Goal: Task Accomplishment & Management: Complete application form

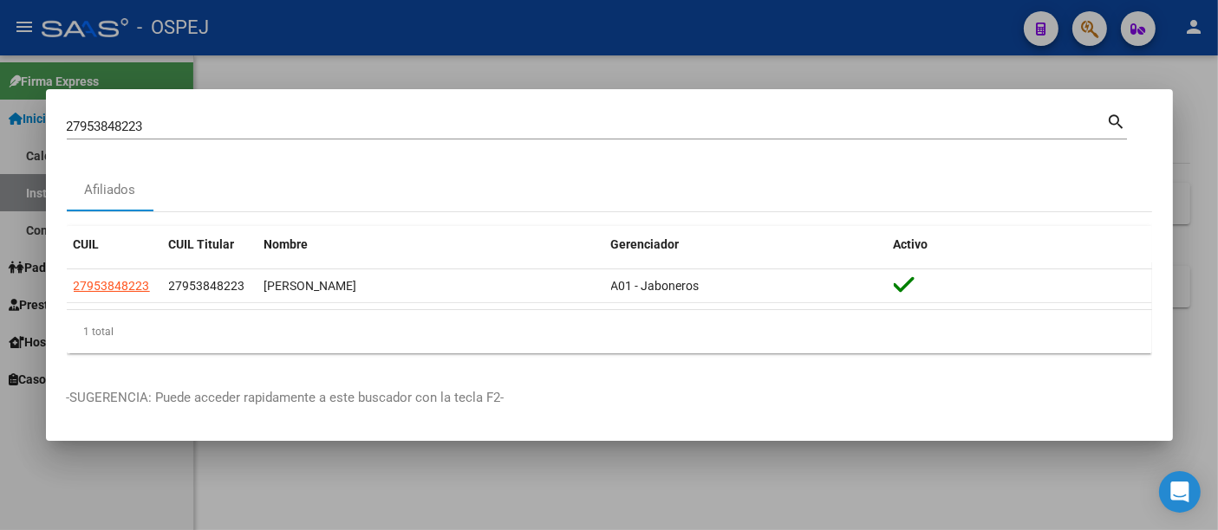
click at [296, 122] on input "27953848223" at bounding box center [587, 127] width 1040 height 16
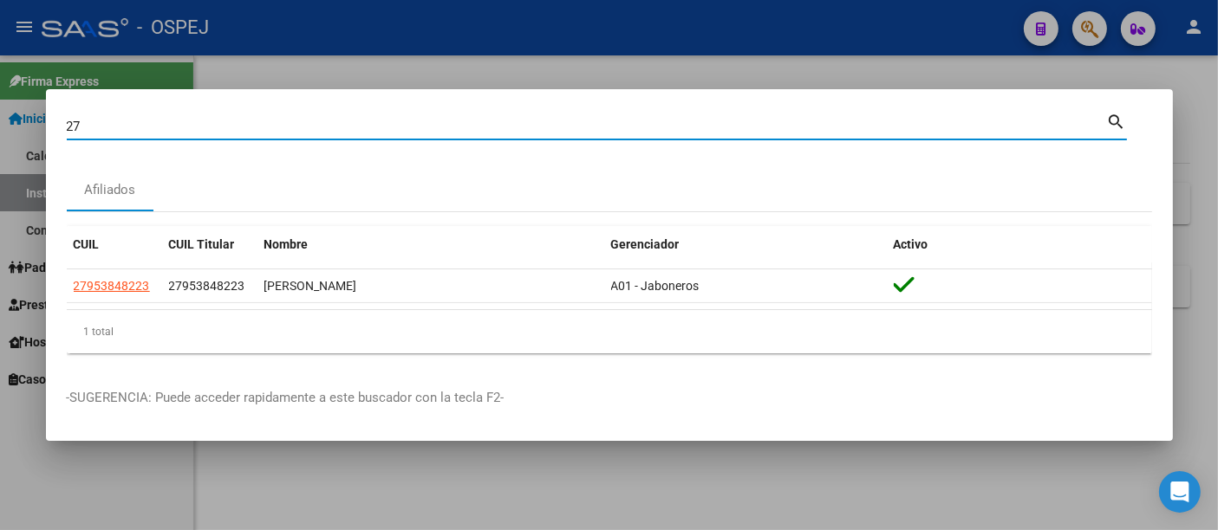
type input "2"
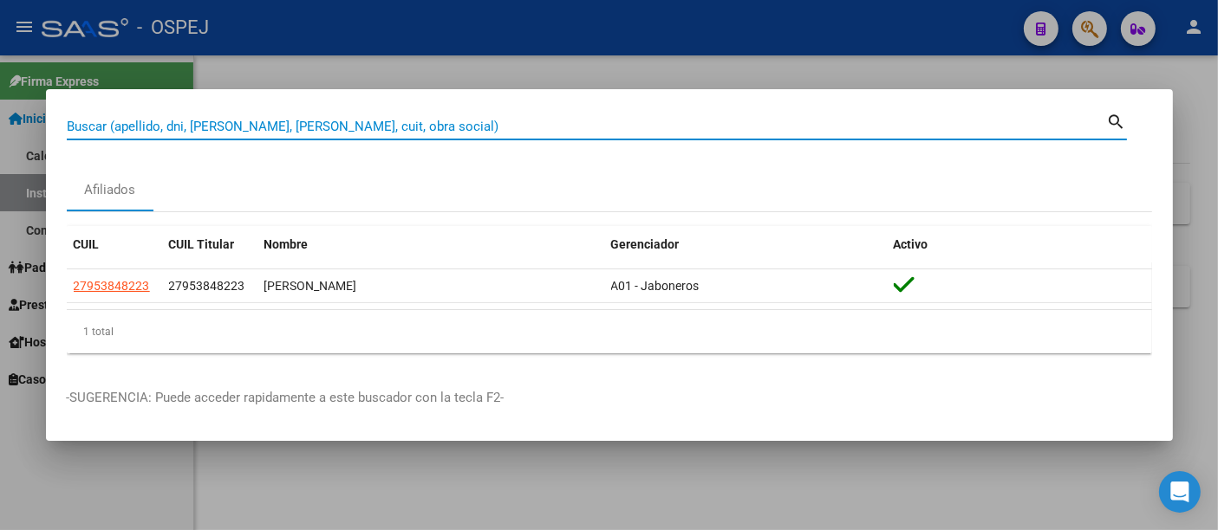
paste input "20224818220"
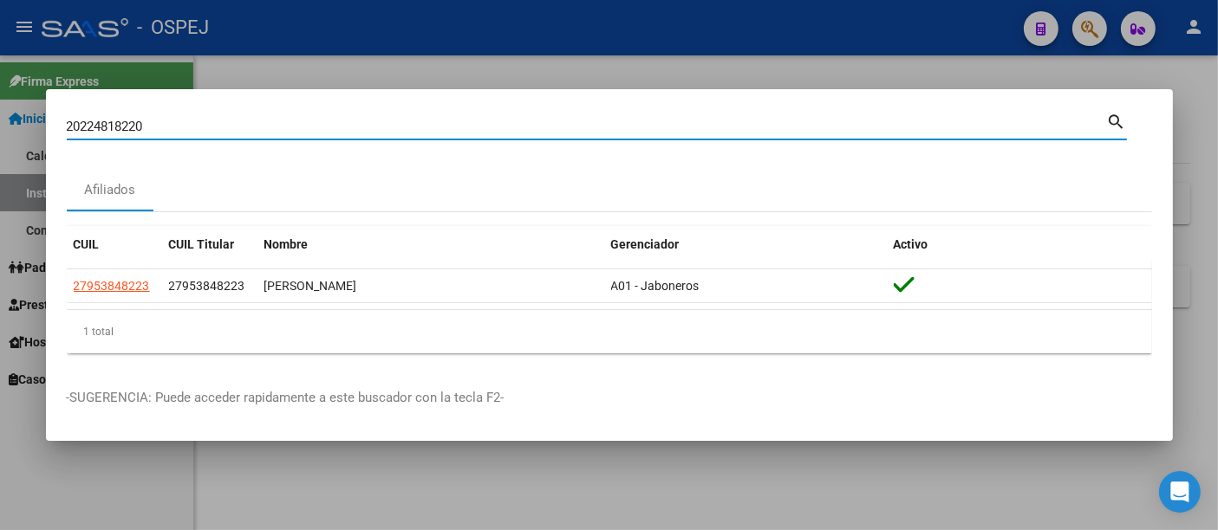
type input "20224818220"
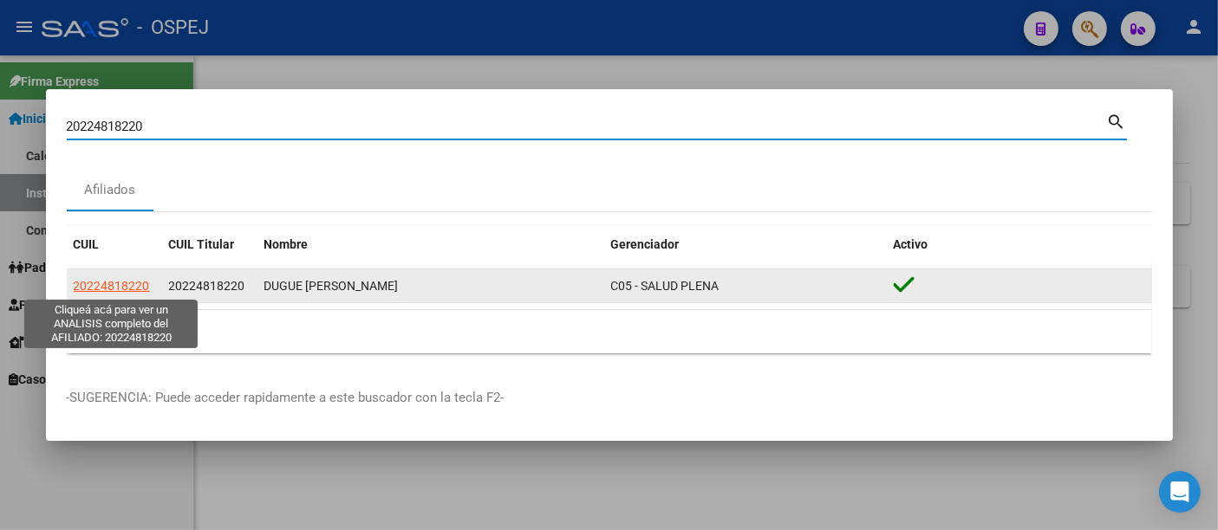
click at [119, 283] on span "20224818220" at bounding box center [112, 286] width 76 height 14
type textarea "20224818220"
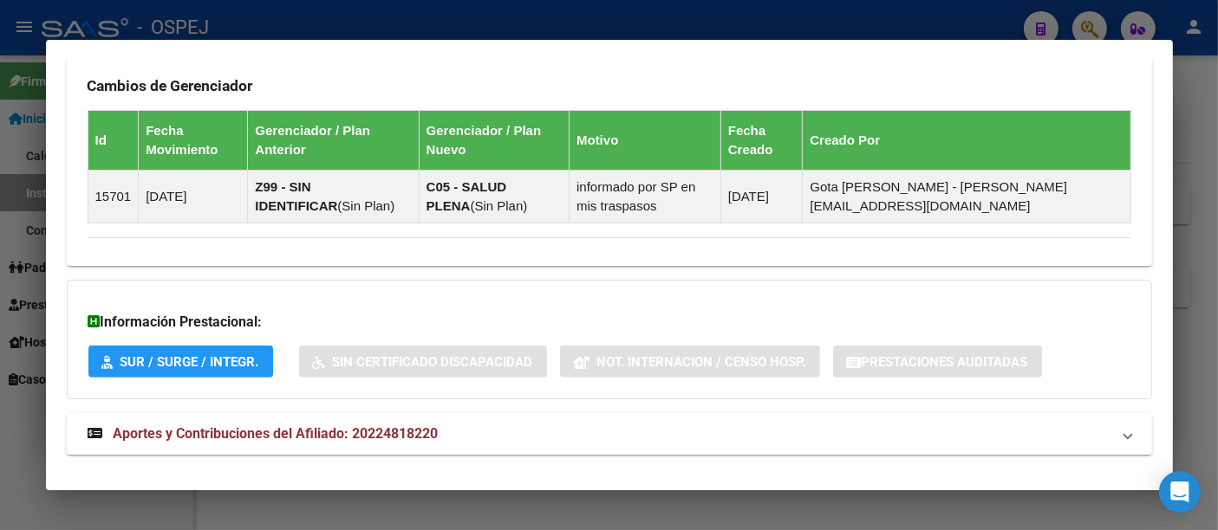
scroll to position [1211, 0]
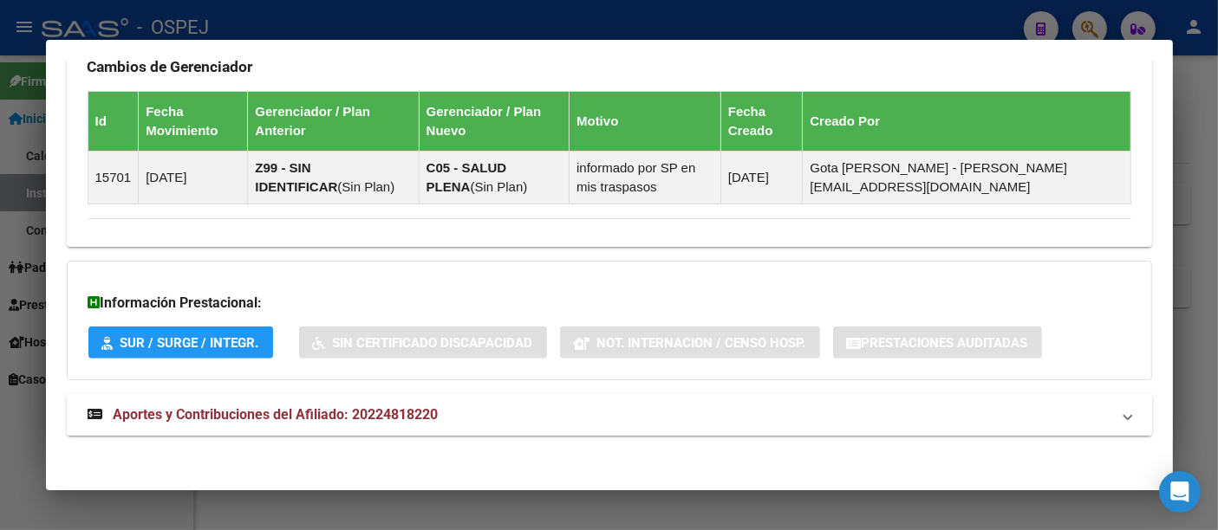
click at [386, 412] on span "Aportes y Contribuciones del Afiliado: 20224818220" at bounding box center [276, 415] width 325 height 16
click at [512, 10] on div at bounding box center [609, 265] width 1218 height 530
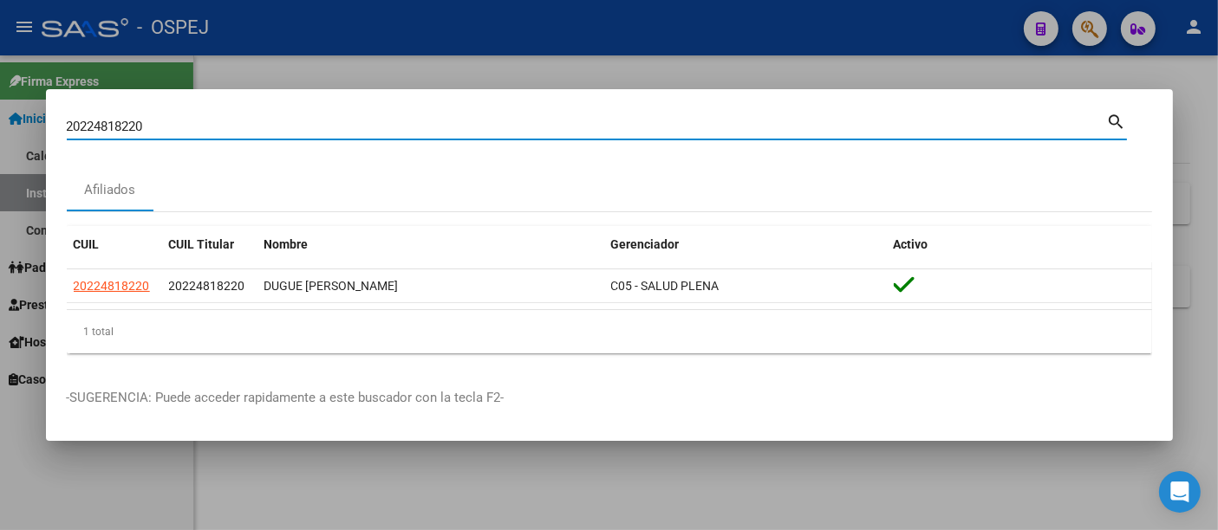
click at [314, 130] on input "20224818220" at bounding box center [587, 127] width 1040 height 16
type input "2"
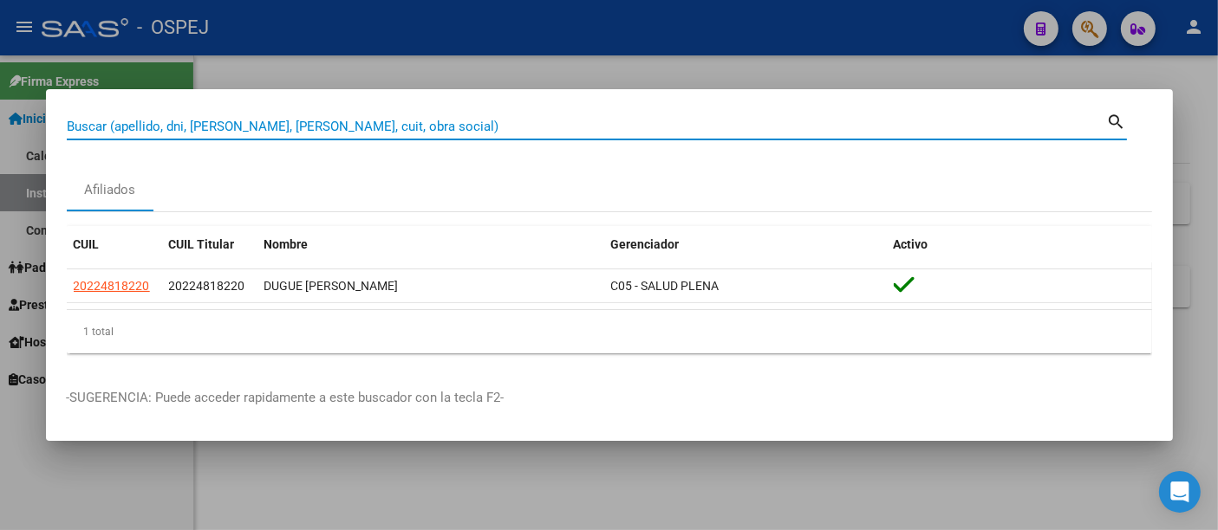
click at [354, 125] on input "Buscar (apellido, dni, [PERSON_NAME], [PERSON_NAME], cuit, obra social)" at bounding box center [587, 127] width 1040 height 16
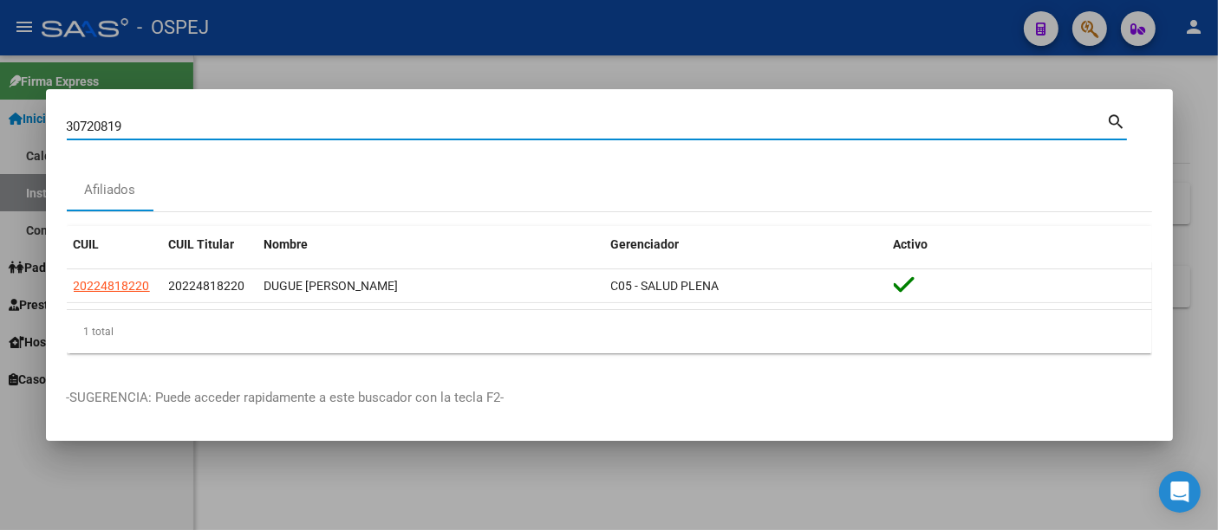
type input "30720819"
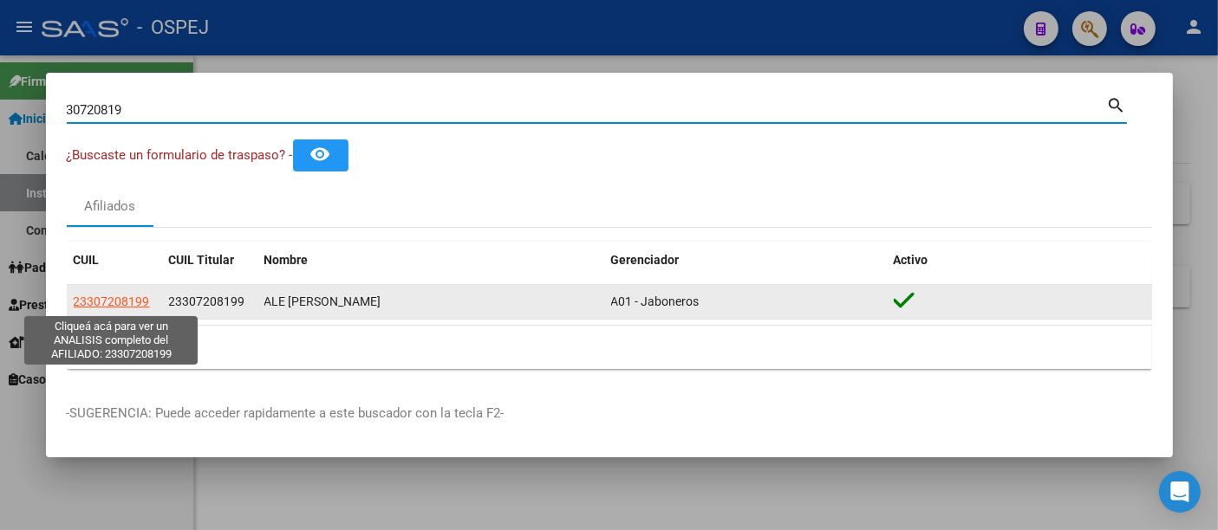
click at [128, 302] on span "23307208199" at bounding box center [112, 302] width 76 height 14
type textarea "23307208199"
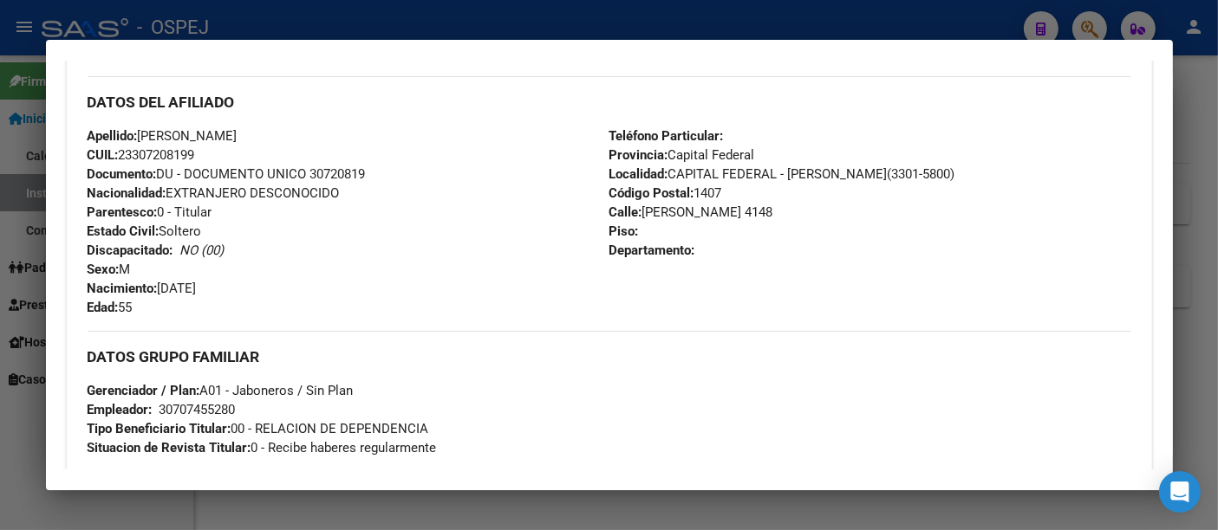
scroll to position [577, 0]
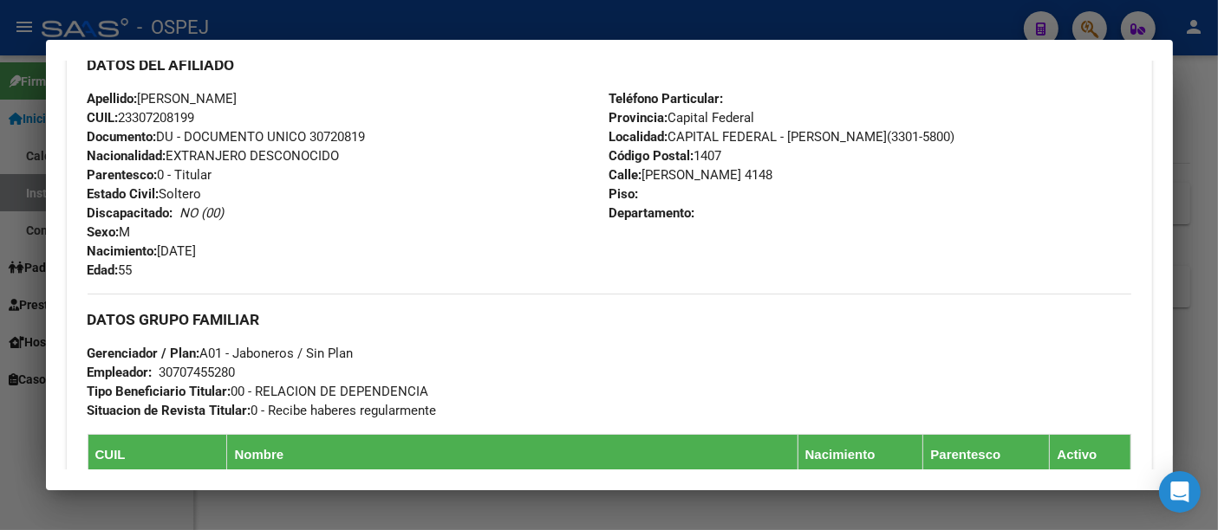
click at [193, 368] on div "30707455280" at bounding box center [197, 372] width 76 height 19
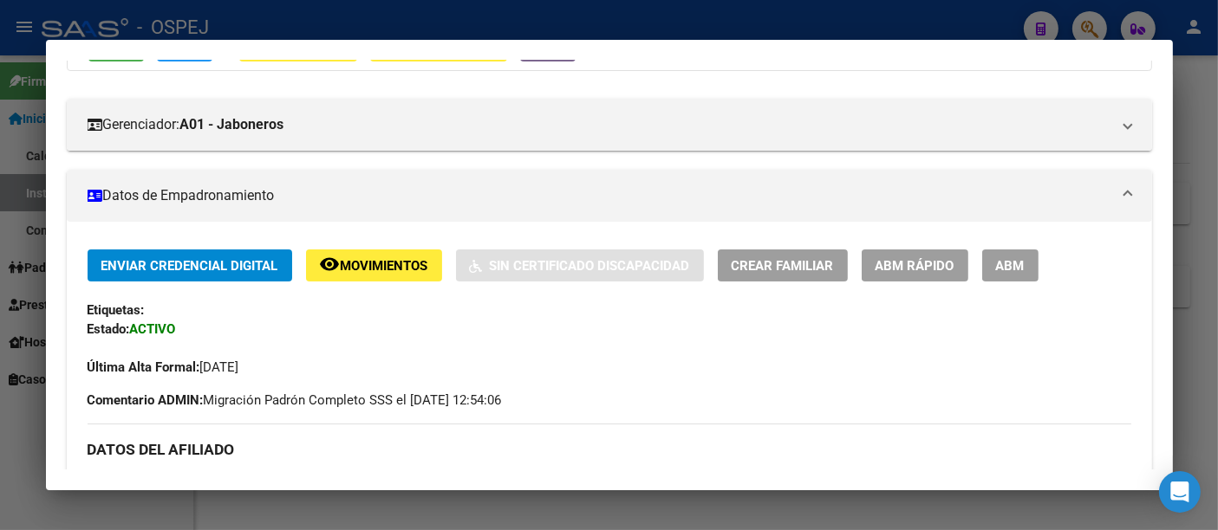
scroll to position [289, 0]
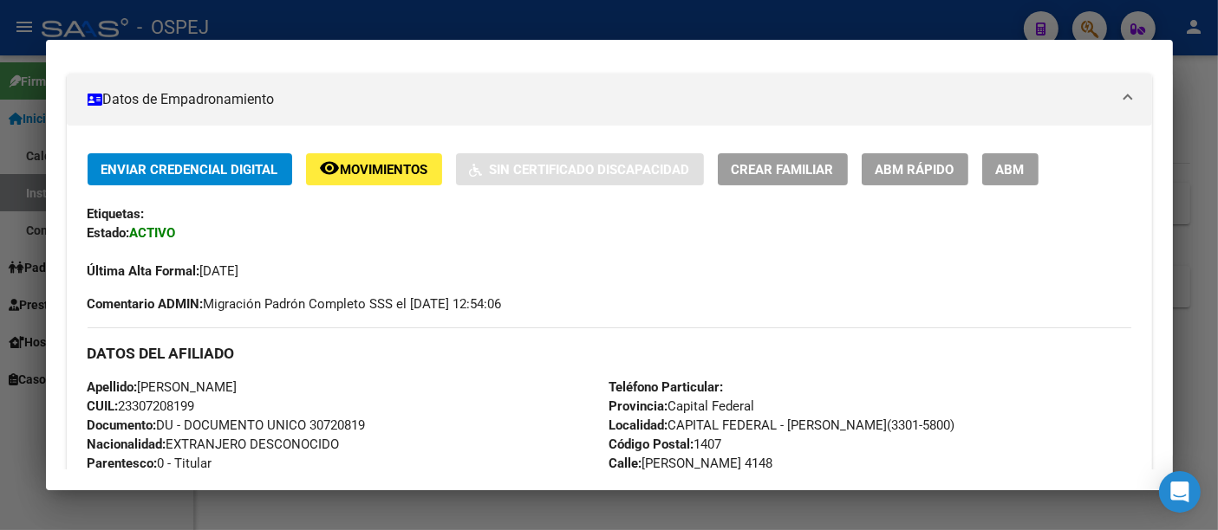
click at [173, 405] on span "CUIL: 23307208199" at bounding box center [141, 407] width 107 height 16
copy span "23307208199"
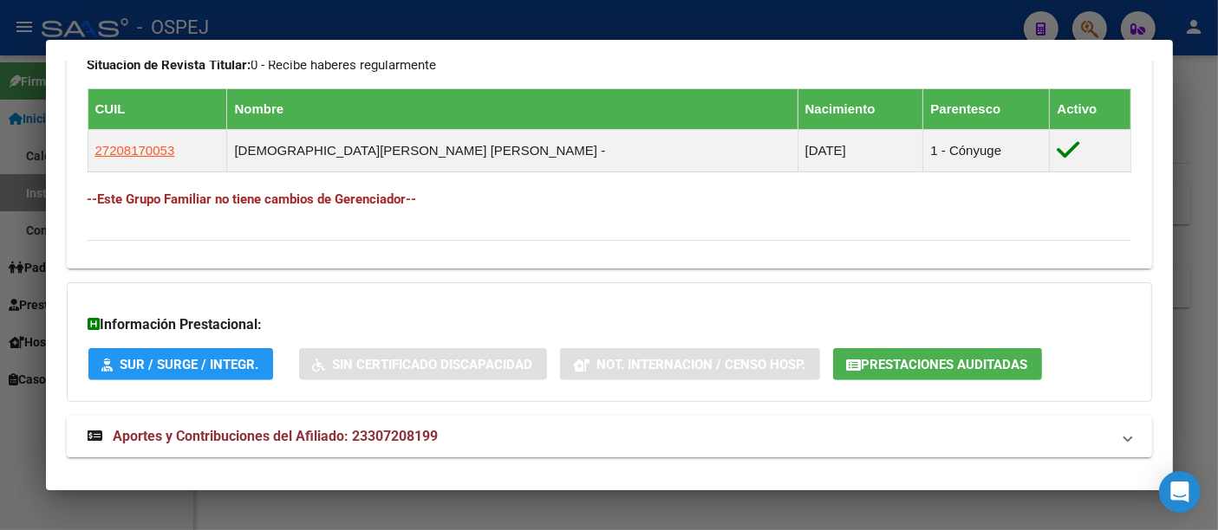
scroll to position [946, 0]
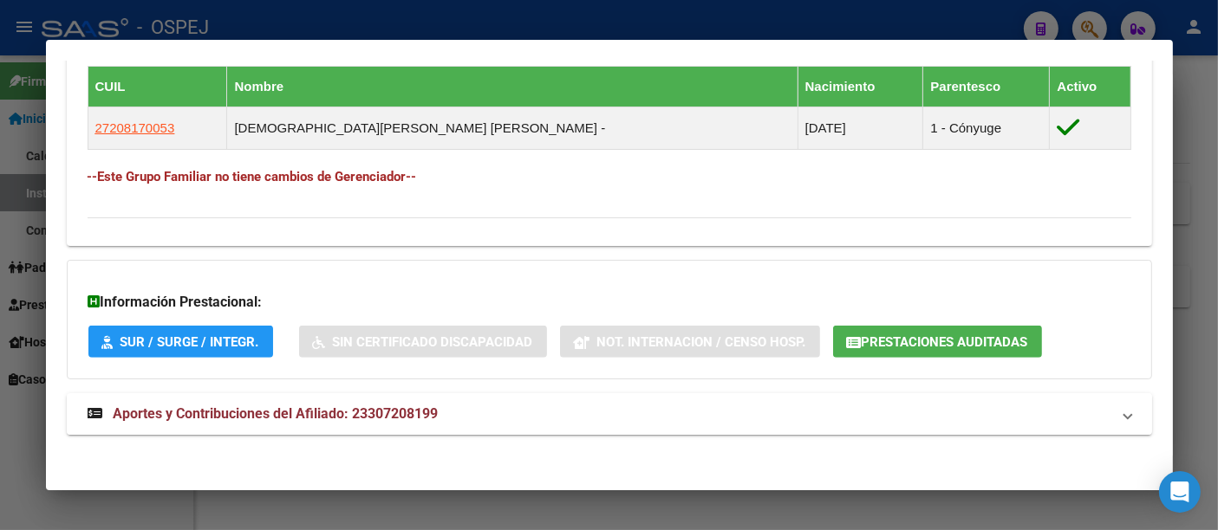
click at [420, 409] on span "Aportes y Contribuciones del Afiliado: 23307208199" at bounding box center [276, 414] width 325 height 16
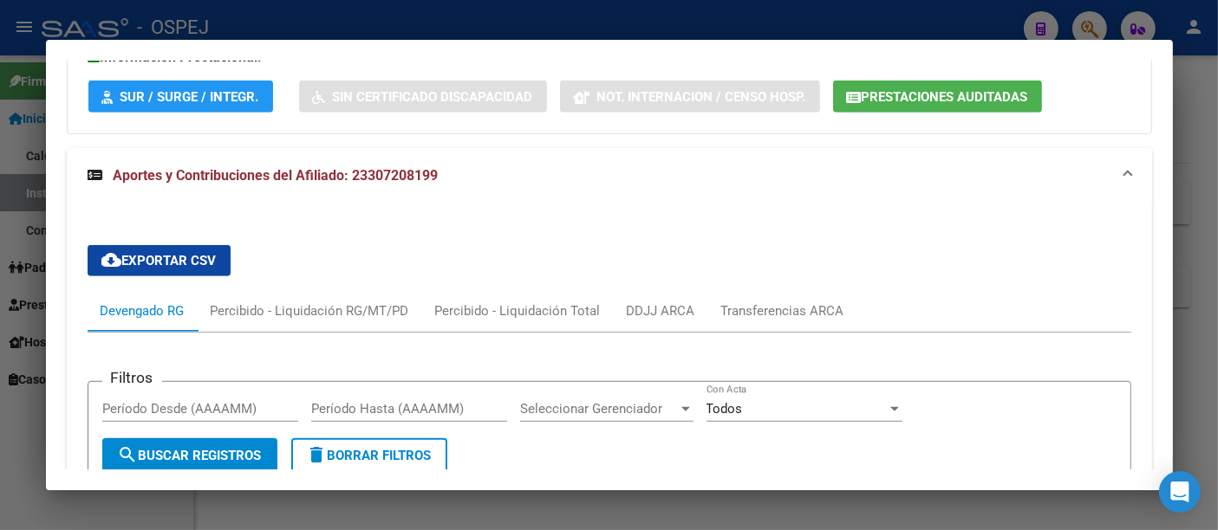
scroll to position [1379, 0]
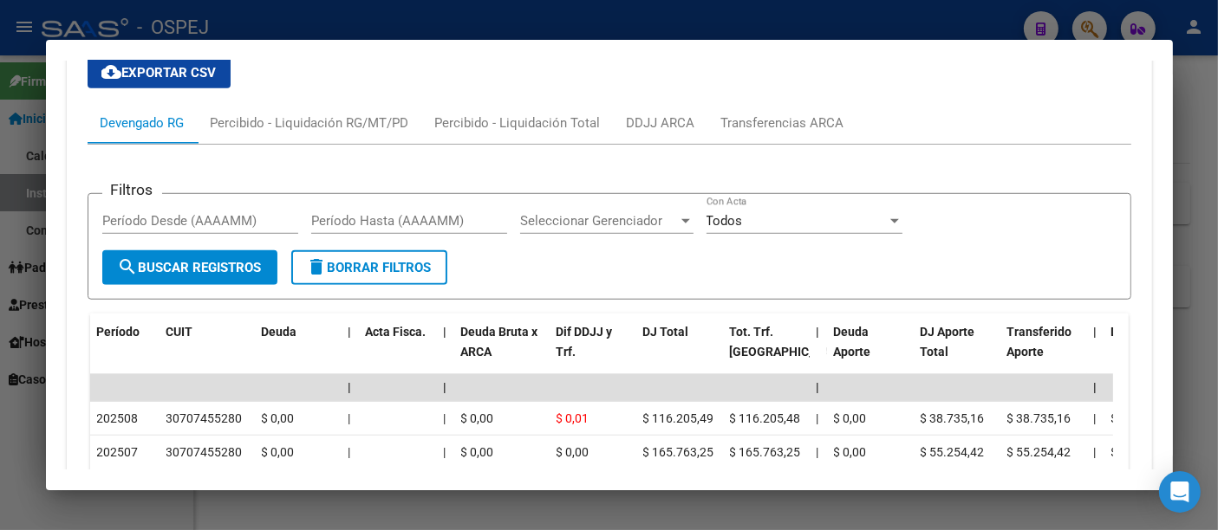
click at [388, 28] on div at bounding box center [609, 265] width 1218 height 530
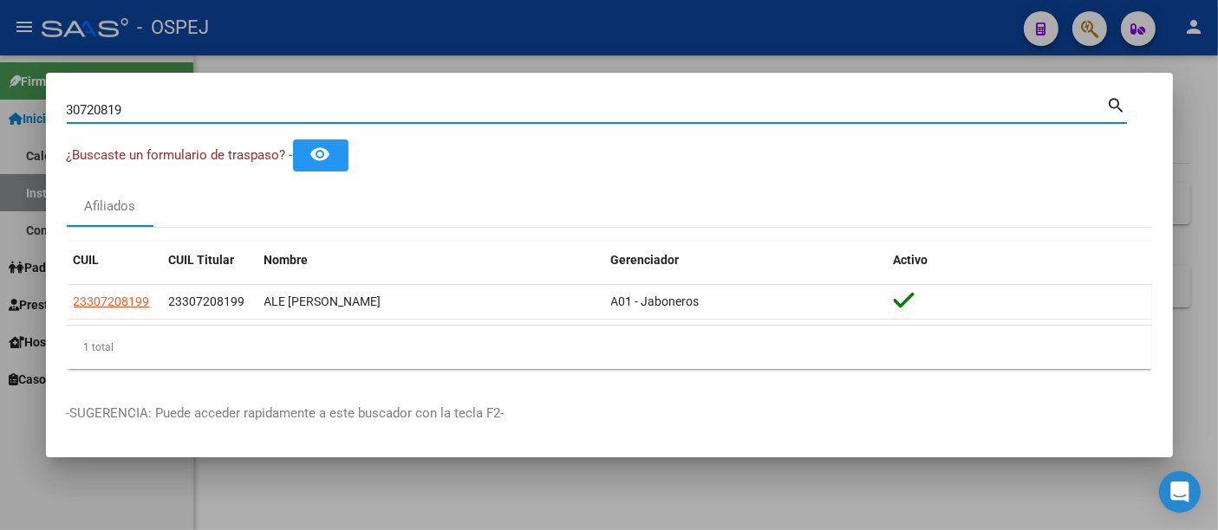
click at [281, 113] on input "30720819" at bounding box center [587, 110] width 1040 height 16
type input "3"
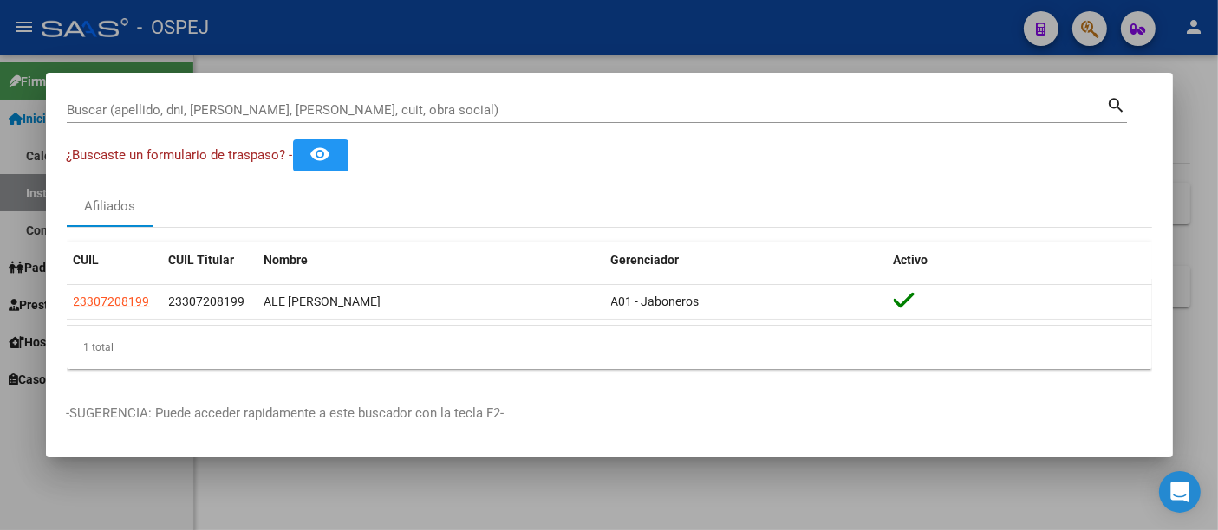
drag, startPoint x: 440, startPoint y: 100, endPoint x: 413, endPoint y: 100, distance: 26.9
click at [413, 100] on div "Buscar (apellido, dni, [PERSON_NAME], [PERSON_NAME], cuit, obra social)" at bounding box center [587, 110] width 1040 height 26
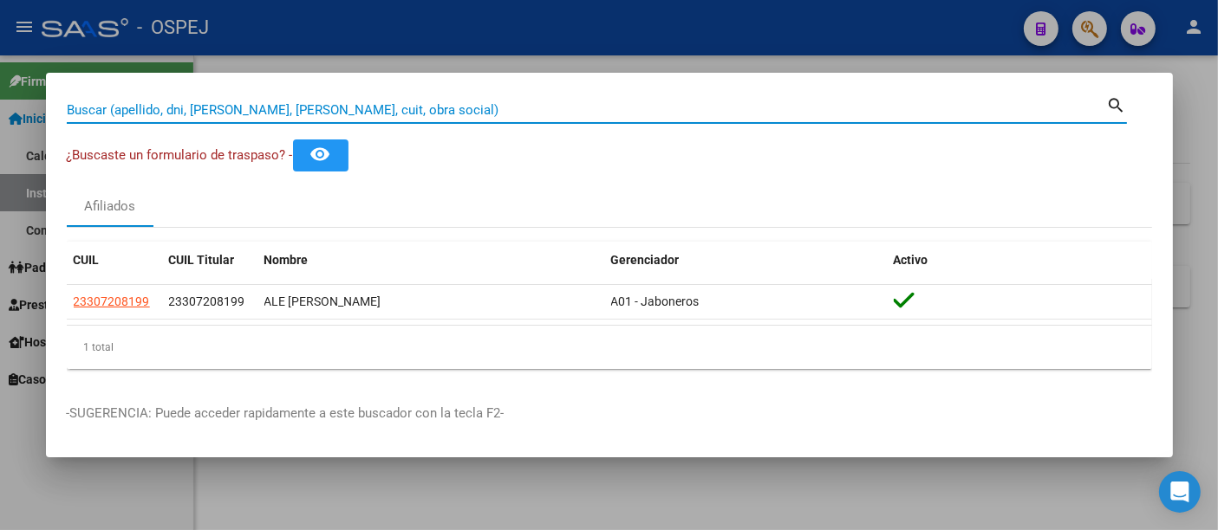
paste input "20255530926"
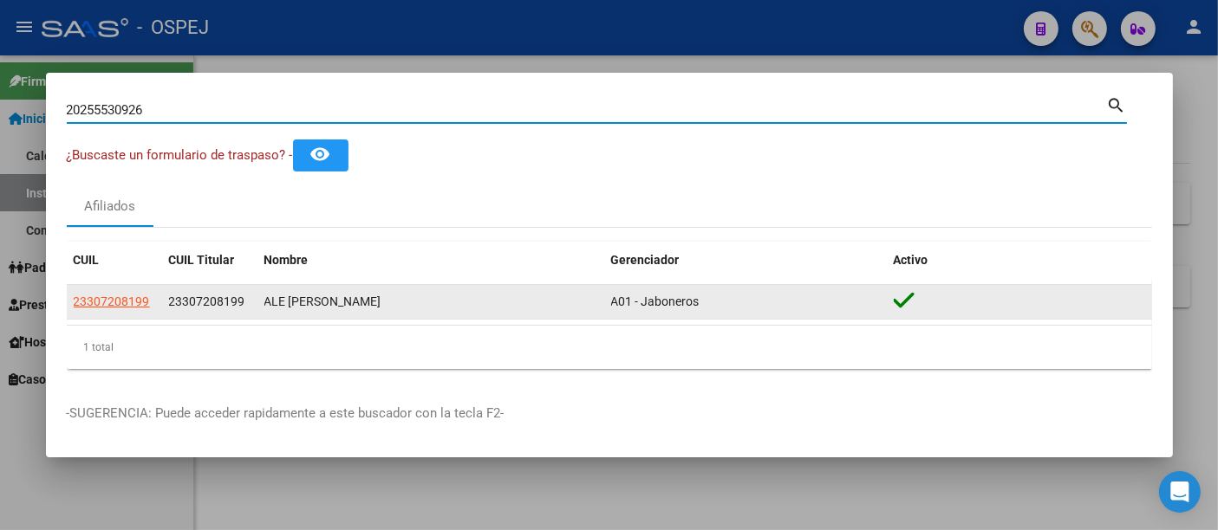
type input "20255530926"
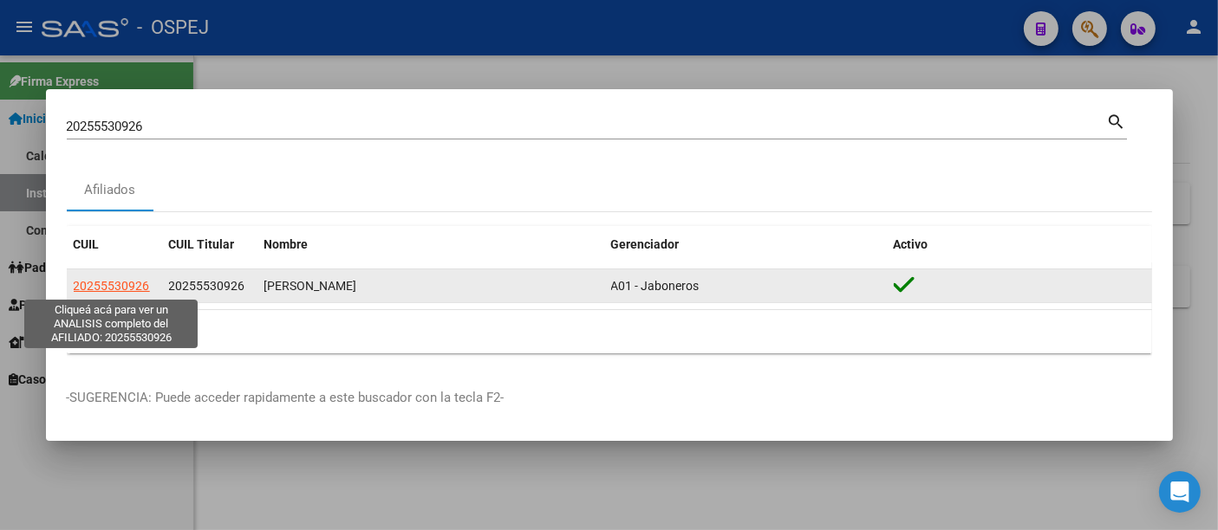
click at [122, 283] on span "20255530926" at bounding box center [112, 286] width 76 height 14
type textarea "20255530926"
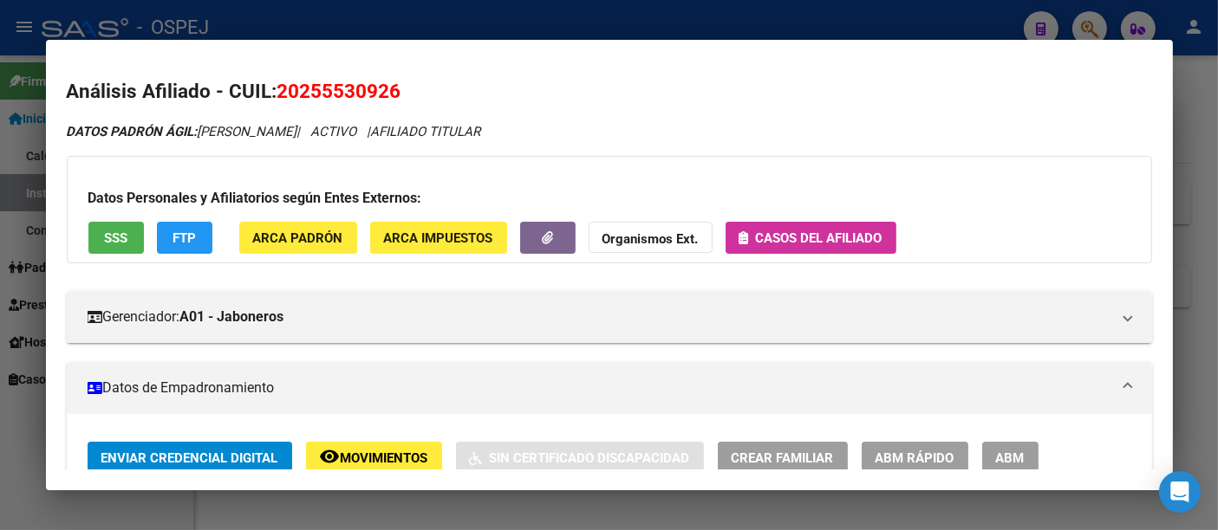
click at [804, 236] on span "Casos del afiliado" at bounding box center [819, 239] width 127 height 16
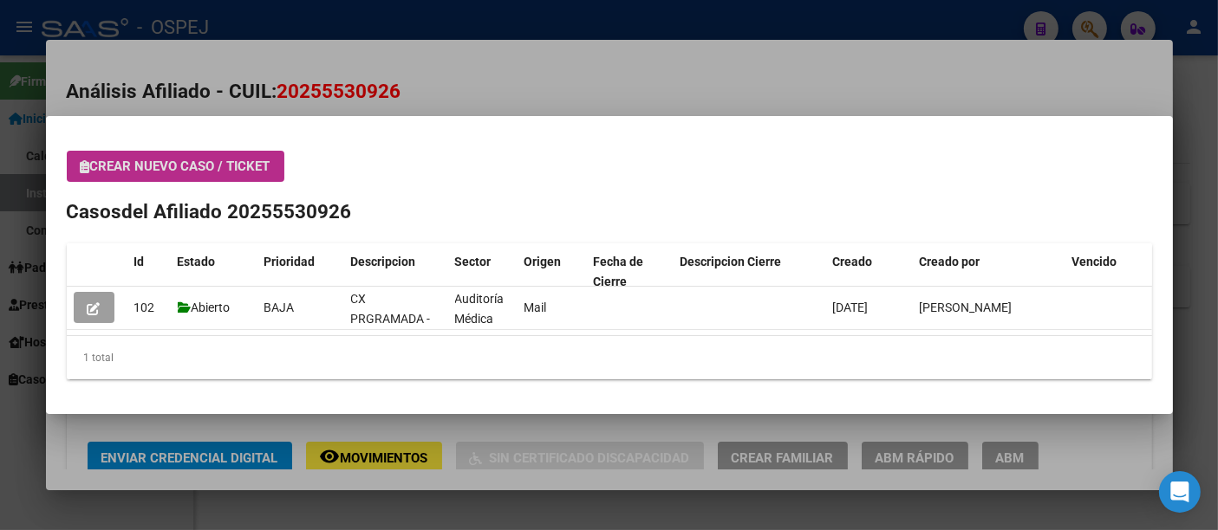
click at [211, 165] on span "Crear nuevo caso / ticket" at bounding box center [176, 167] width 190 height 16
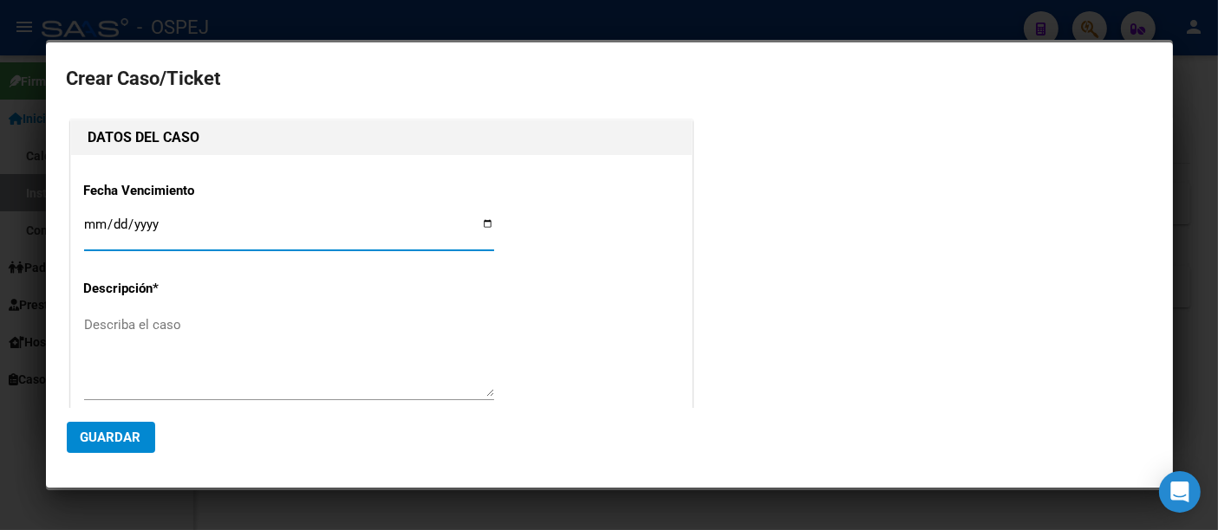
type input "[PERSON_NAME]"
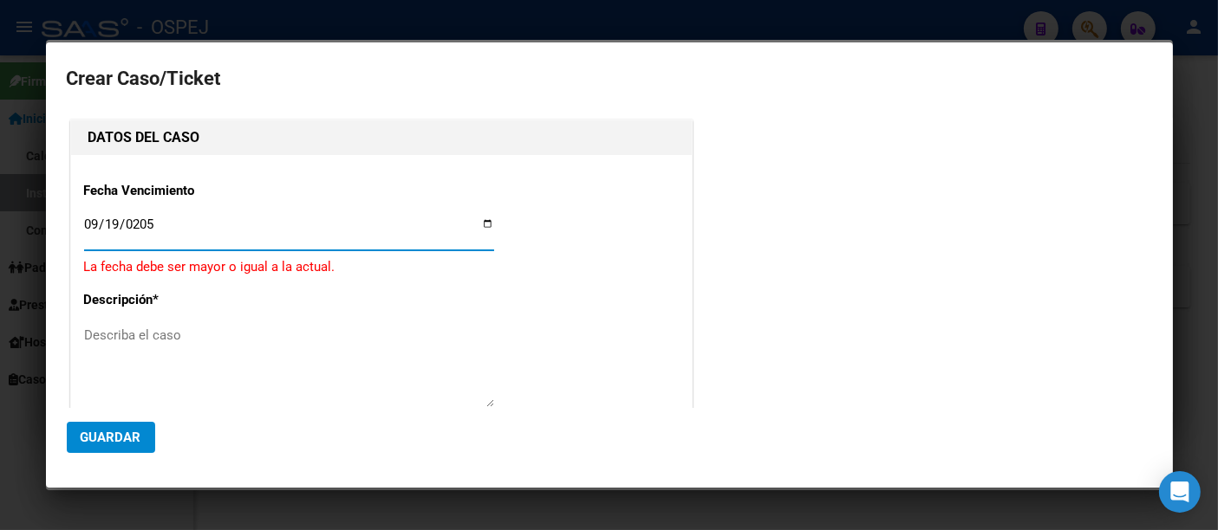
type input "[DATE]"
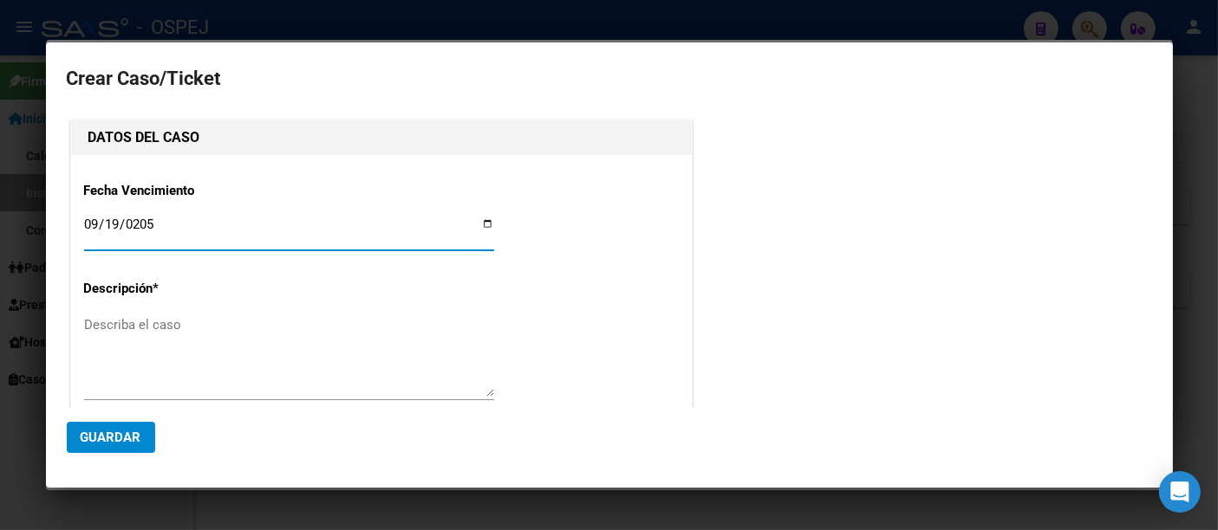
click at [145, 333] on textarea "Describa el caso" at bounding box center [289, 355] width 410 height 81
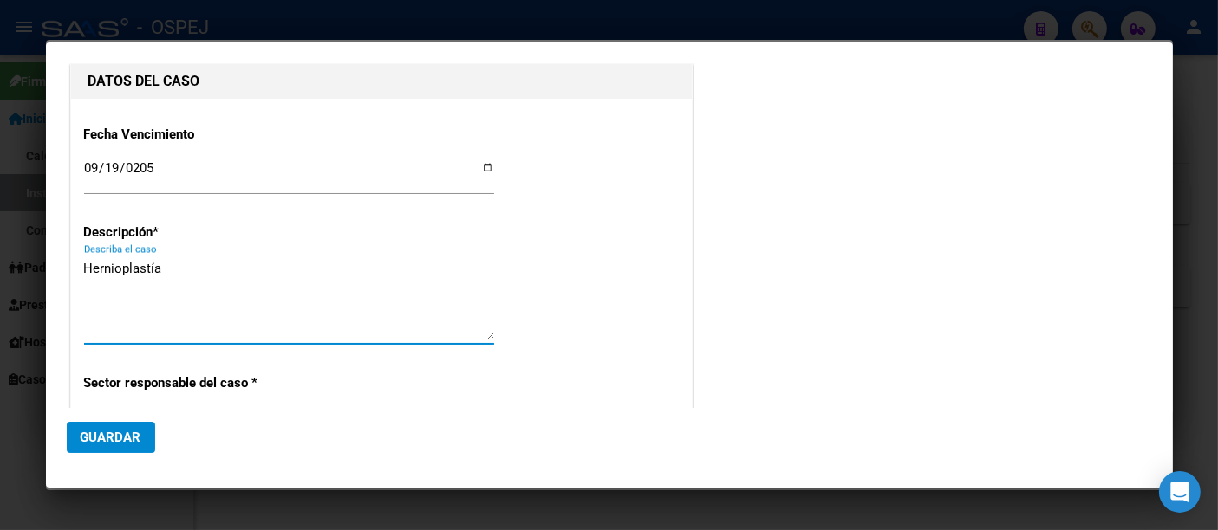
scroll to position [192, 0]
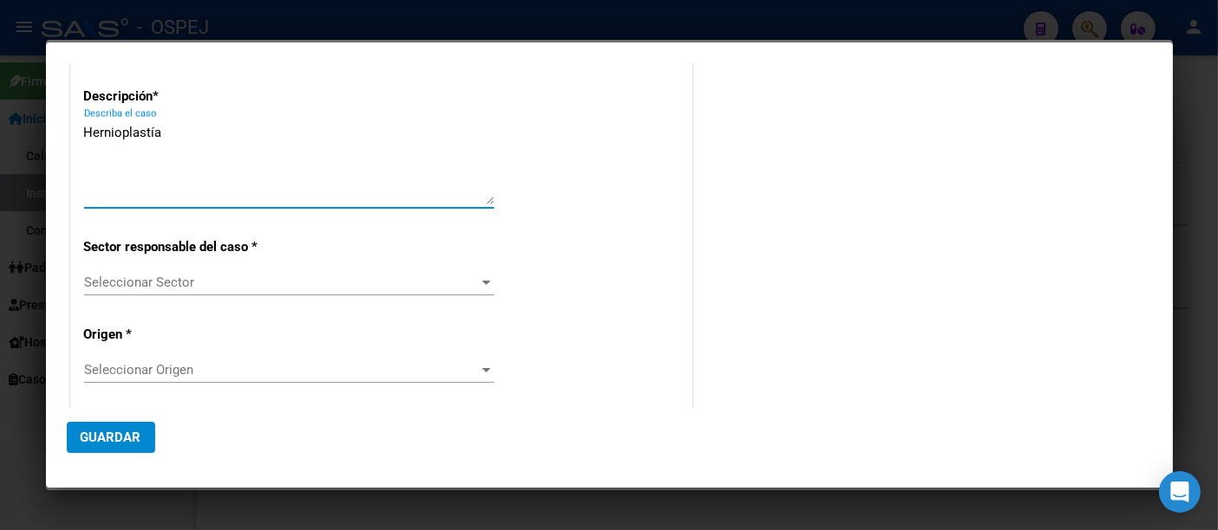
type textarea "Hernioplastía"
click at [136, 276] on span "Seleccionar Sector" at bounding box center [281, 283] width 394 height 16
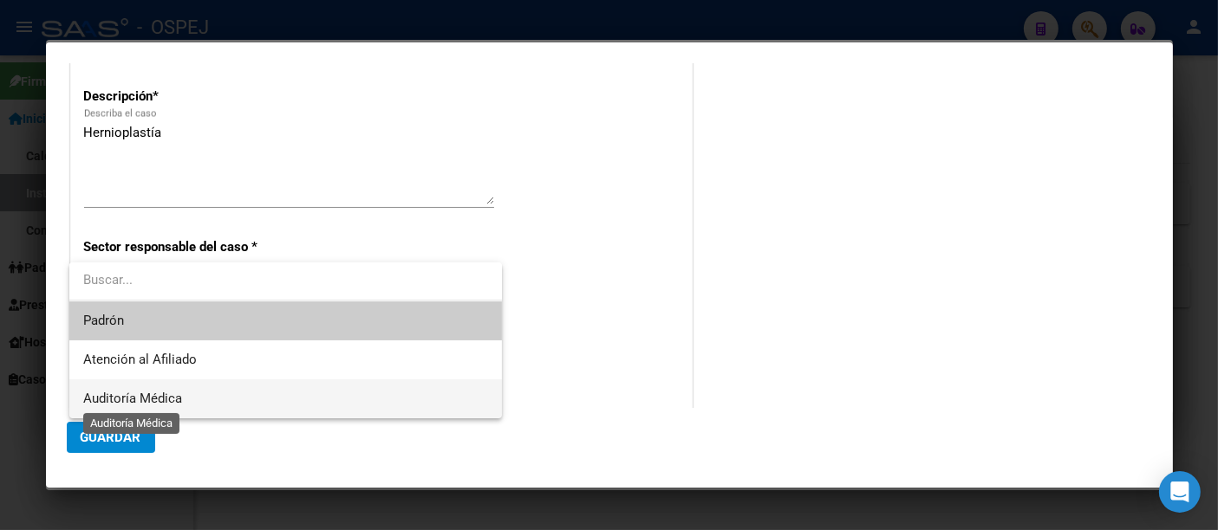
click at [113, 400] on span "Auditoría Médica" at bounding box center [132, 399] width 99 height 16
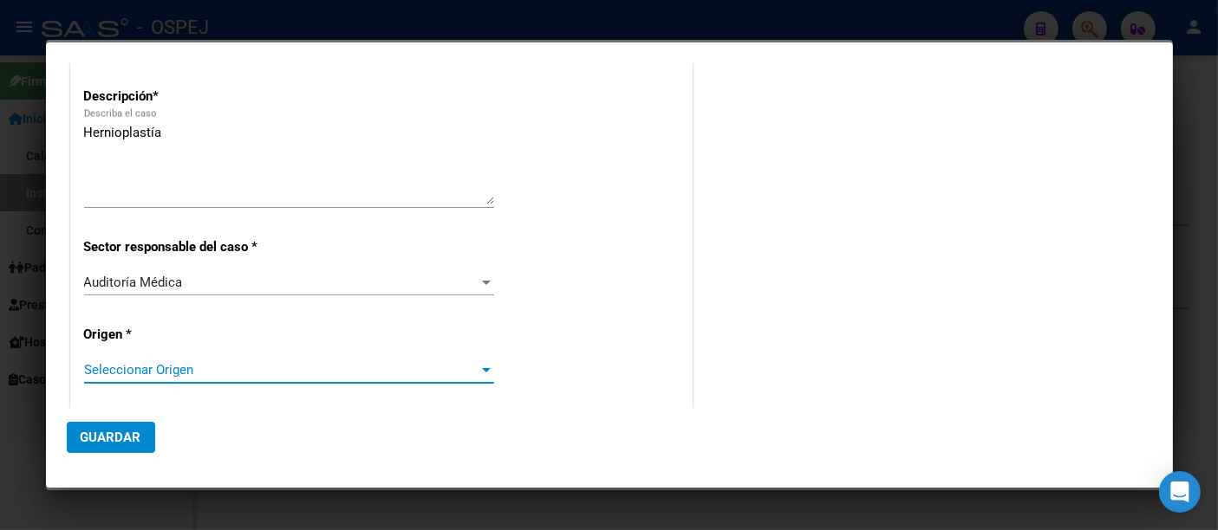
click at [118, 362] on span "Seleccionar Origen" at bounding box center [281, 370] width 394 height 16
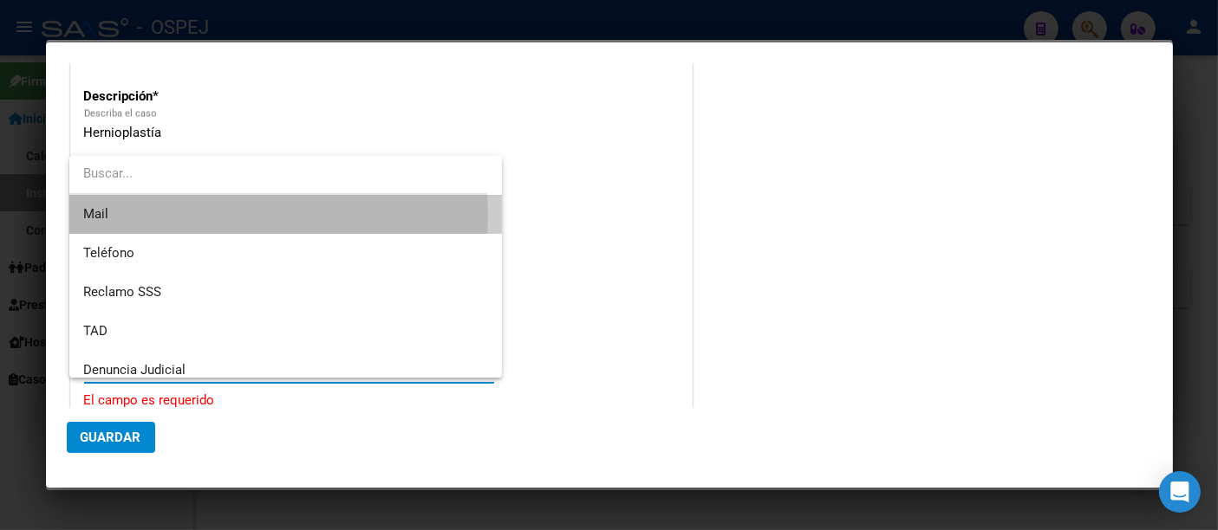
click at [133, 214] on span "Mail" at bounding box center [285, 214] width 405 height 39
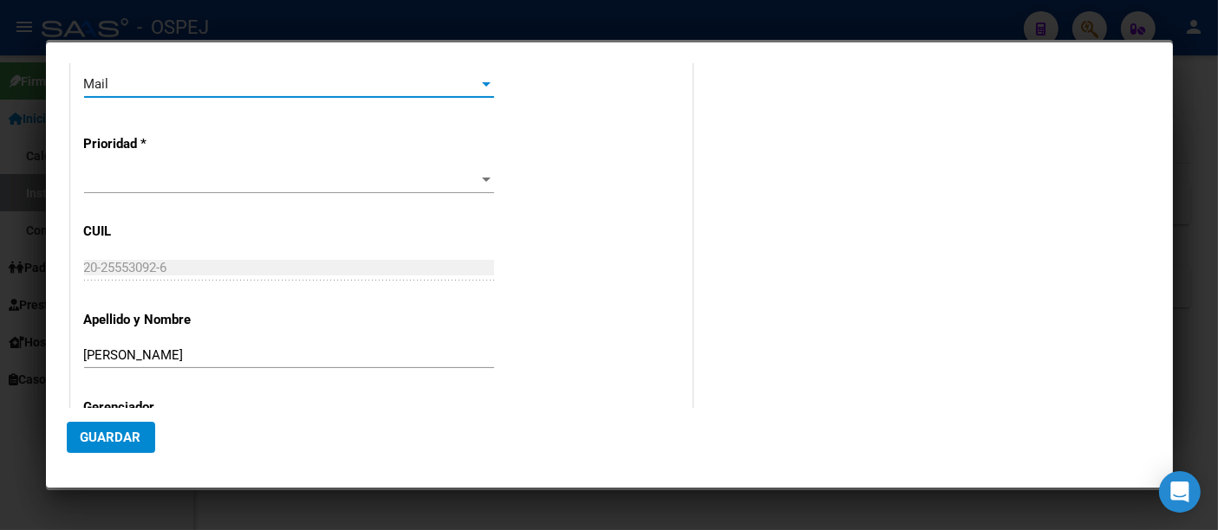
scroll to position [481, 0]
click at [112, 172] on span at bounding box center [281, 178] width 394 height 16
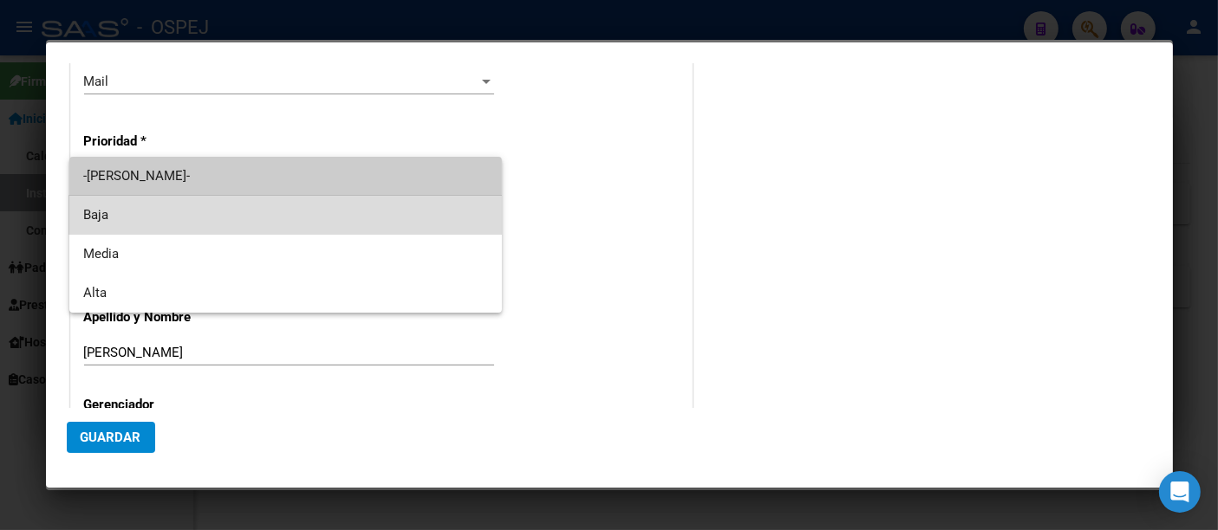
click at [113, 214] on span "Baja" at bounding box center [285, 215] width 405 height 39
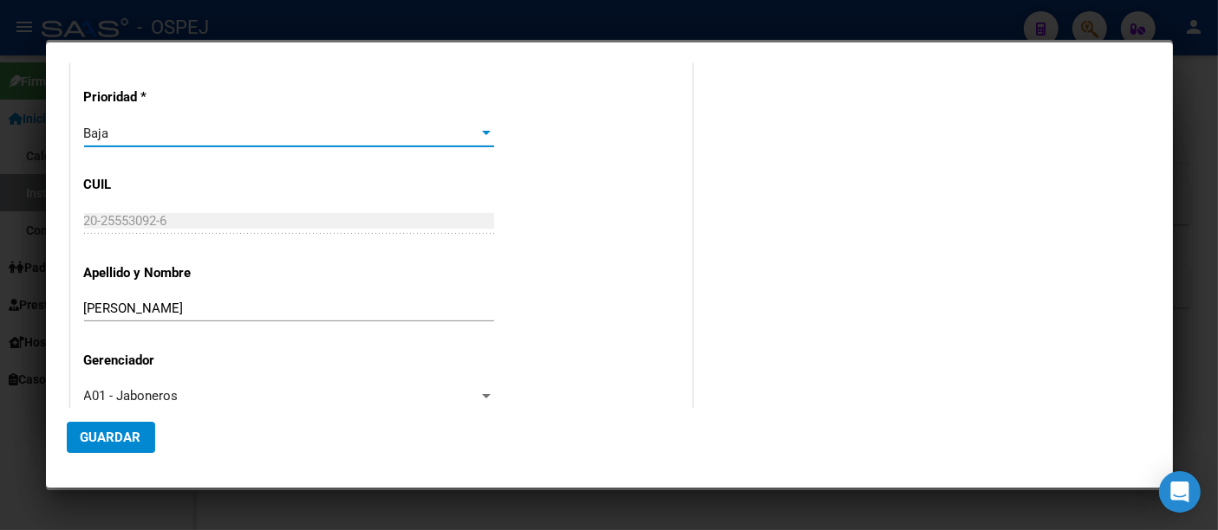
scroll to position [558, 0]
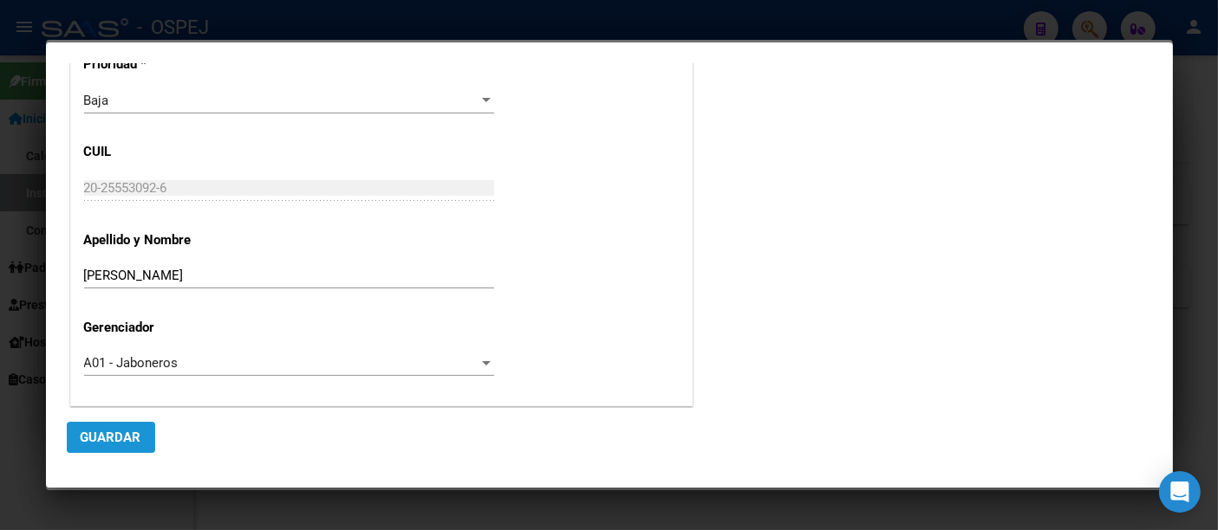
click at [99, 439] on span "Guardar" at bounding box center [111, 438] width 61 height 16
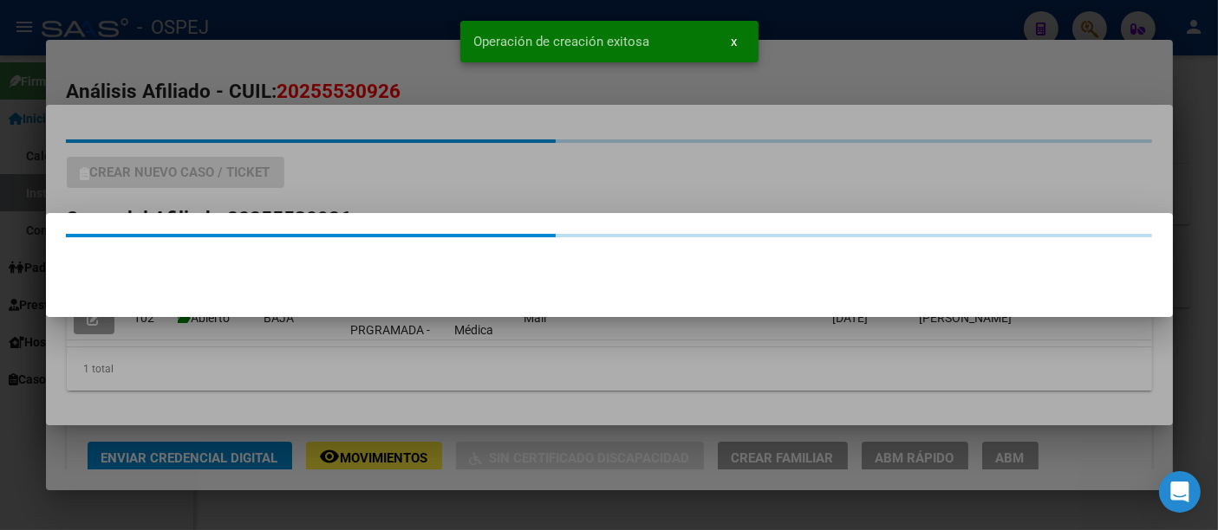
scroll to position [0, 0]
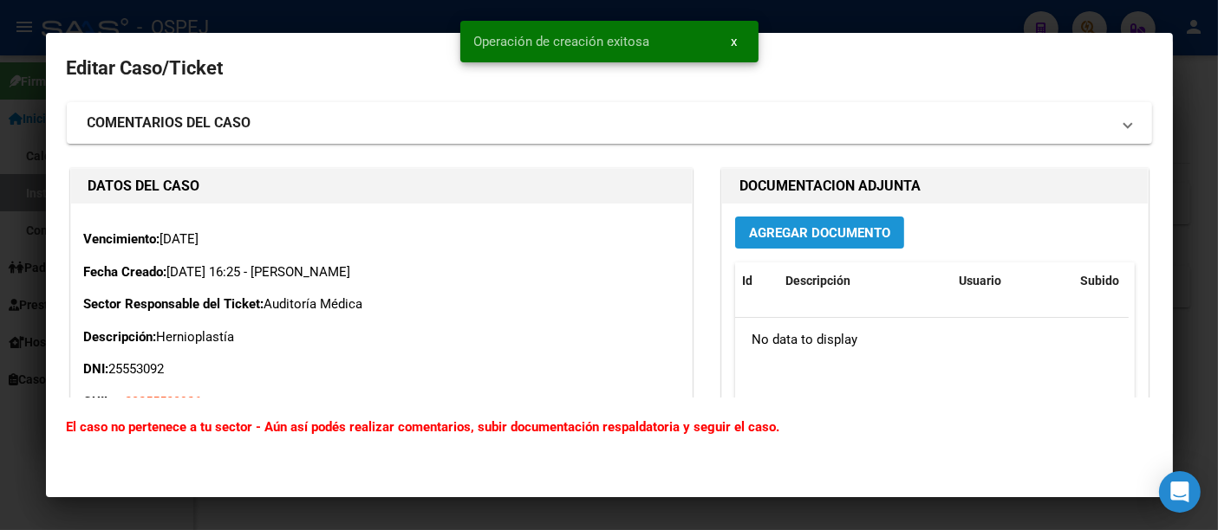
click at [781, 228] on span "Agregar Documento" at bounding box center [819, 233] width 141 height 16
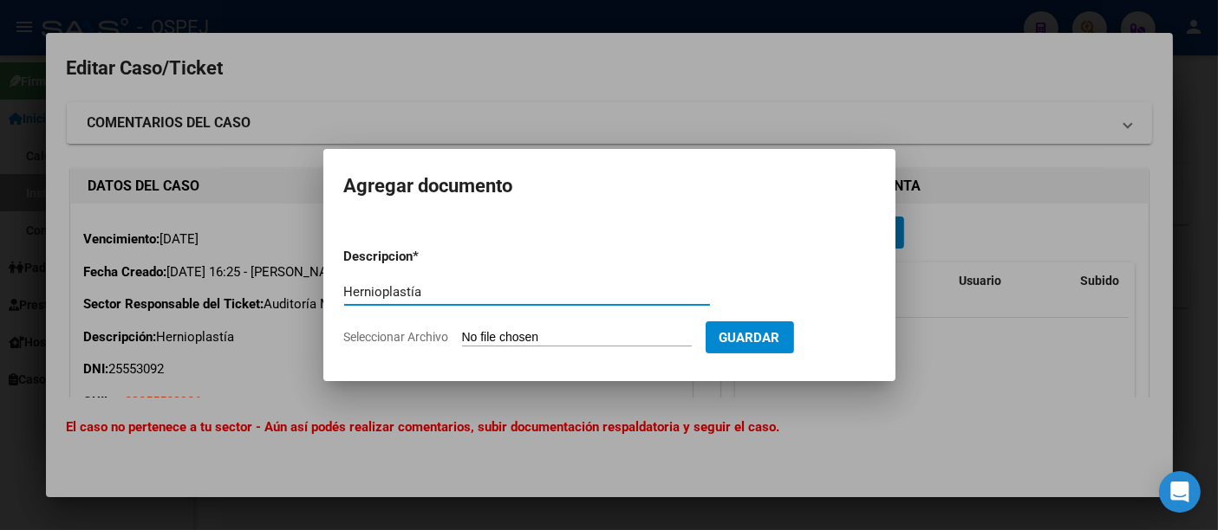
type input "Hernioplastía"
click at [574, 335] on input "Seleccionar Archivo" at bounding box center [577, 338] width 230 height 16
type input "C:\fakepath\[PERSON_NAME].pdf"
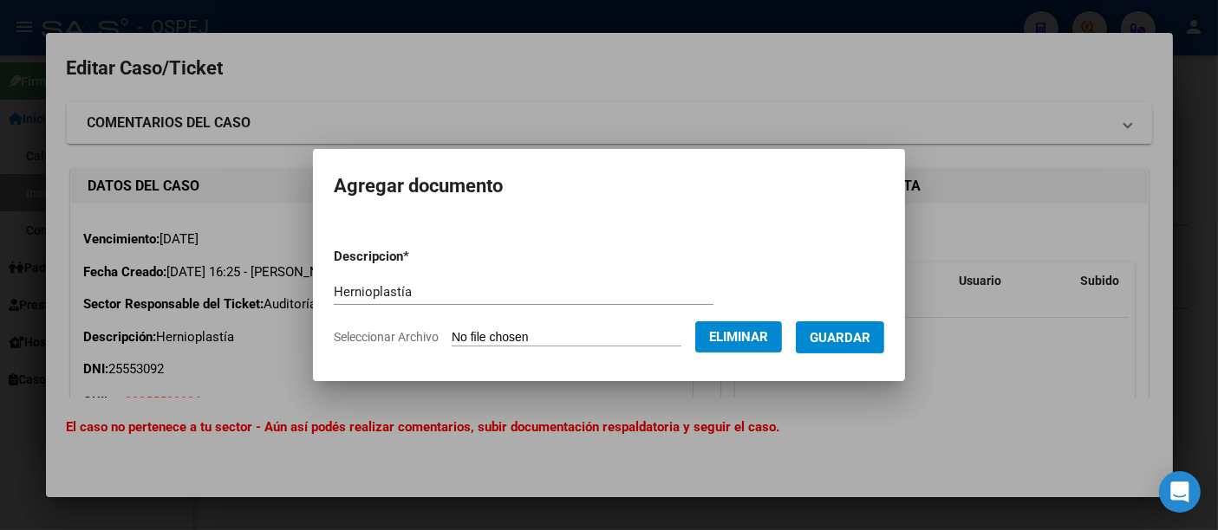
click at [856, 352] on button "Guardar" at bounding box center [840, 338] width 88 height 32
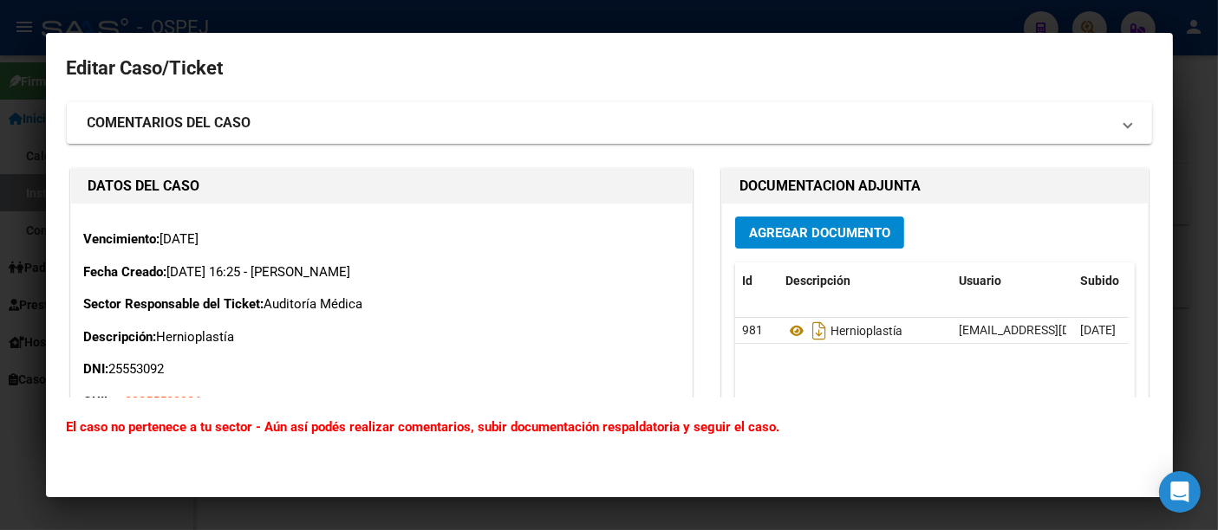
click at [574, 25] on div at bounding box center [609, 265] width 1218 height 530
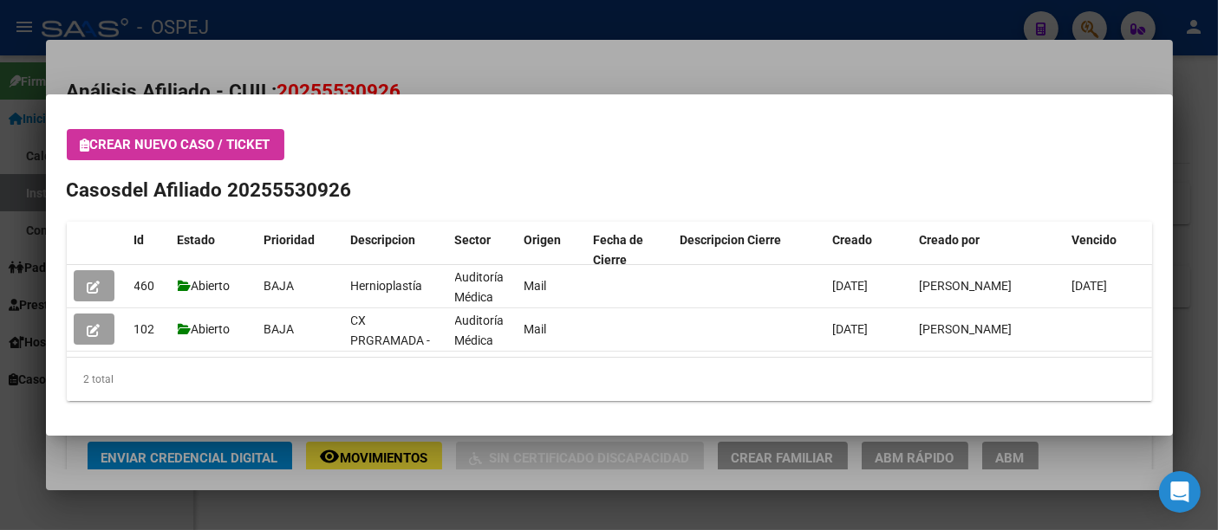
click at [480, 24] on div at bounding box center [609, 265] width 1218 height 530
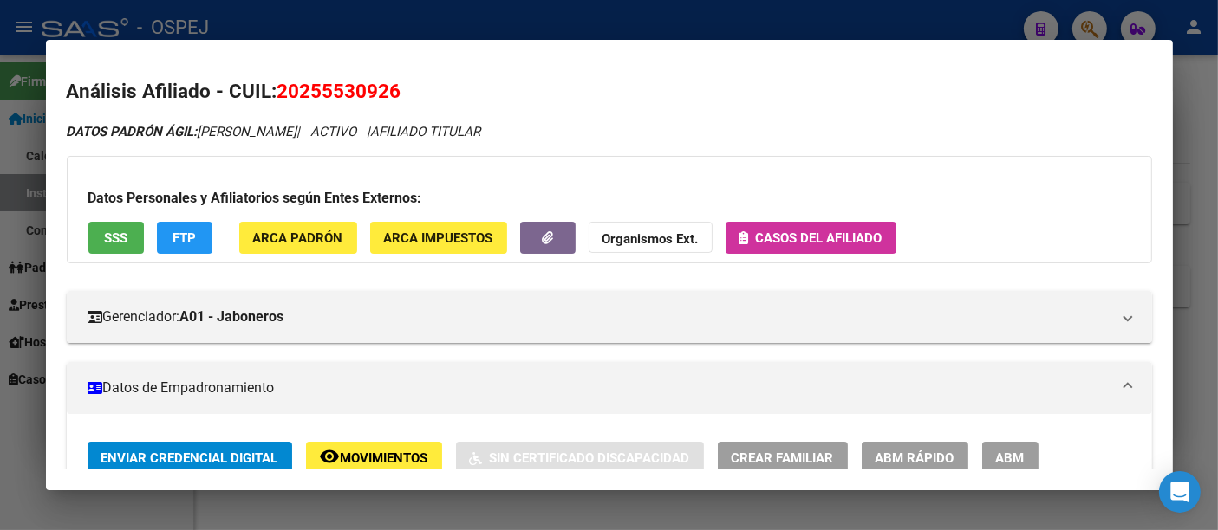
click at [472, 14] on div at bounding box center [609, 265] width 1218 height 530
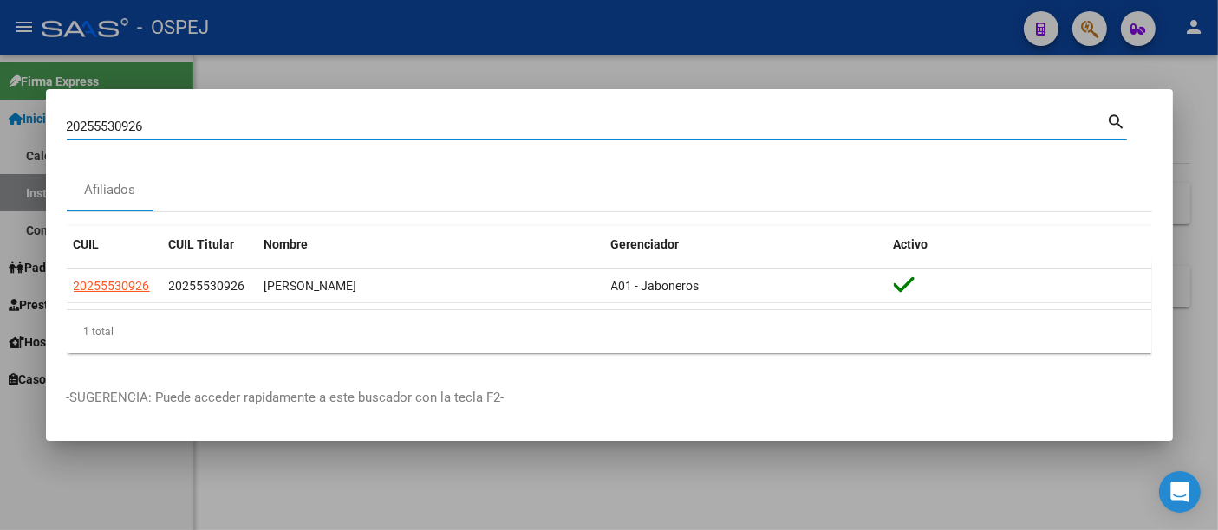
click at [329, 123] on input "20255530926" at bounding box center [587, 127] width 1040 height 16
type input "2"
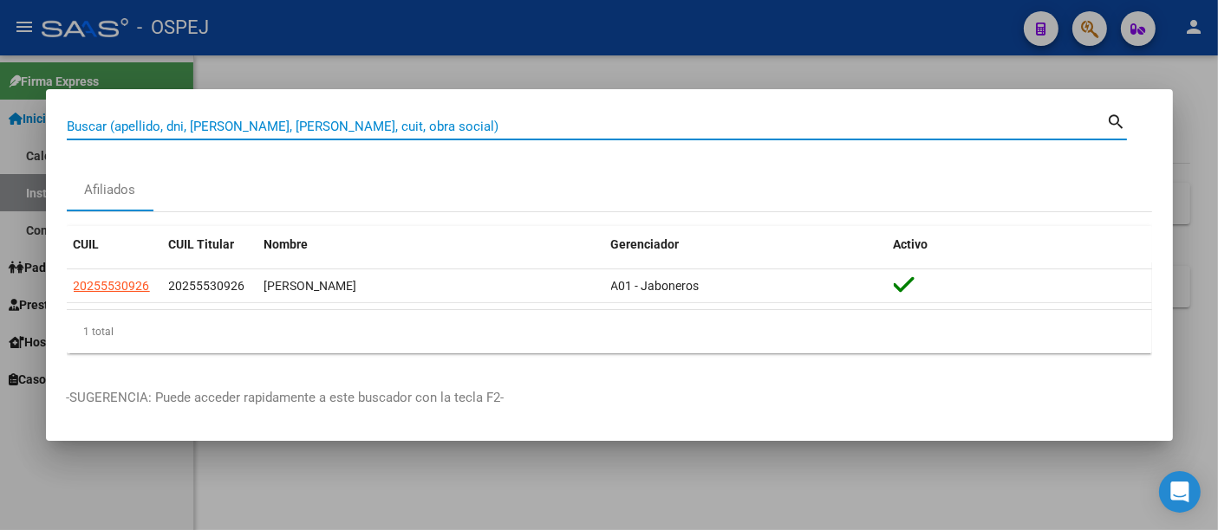
paste input "20-43508637-4"
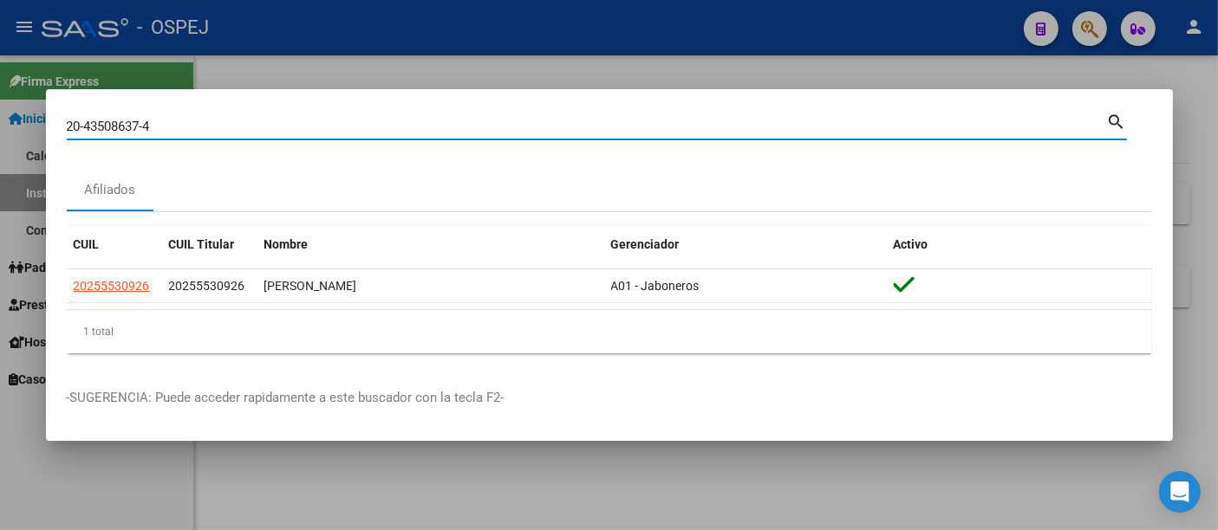
type input "20435086374"
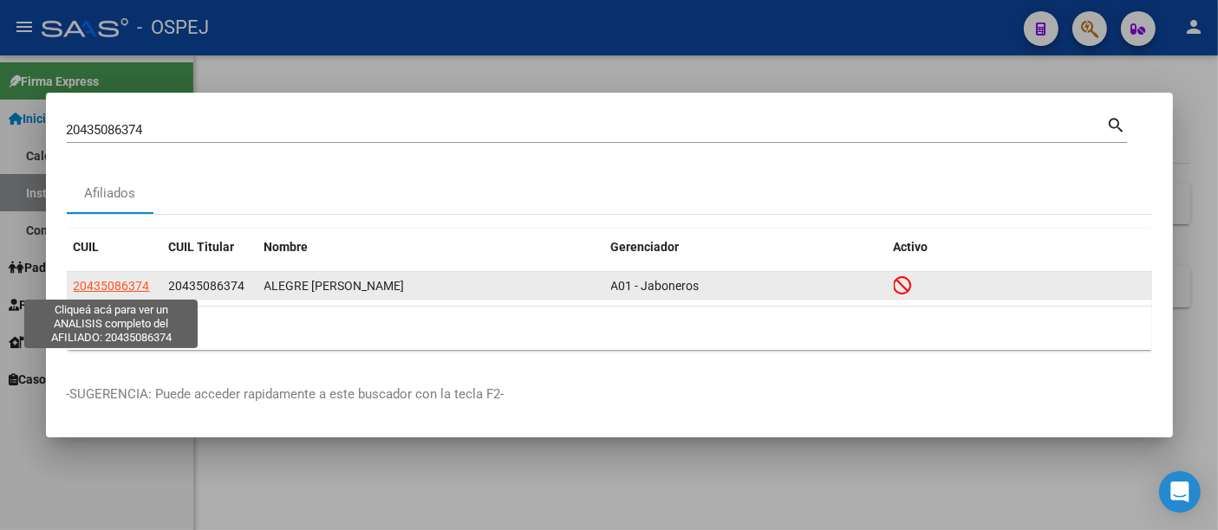
click at [131, 285] on span "20435086374" at bounding box center [112, 286] width 76 height 14
type textarea "20435086374"
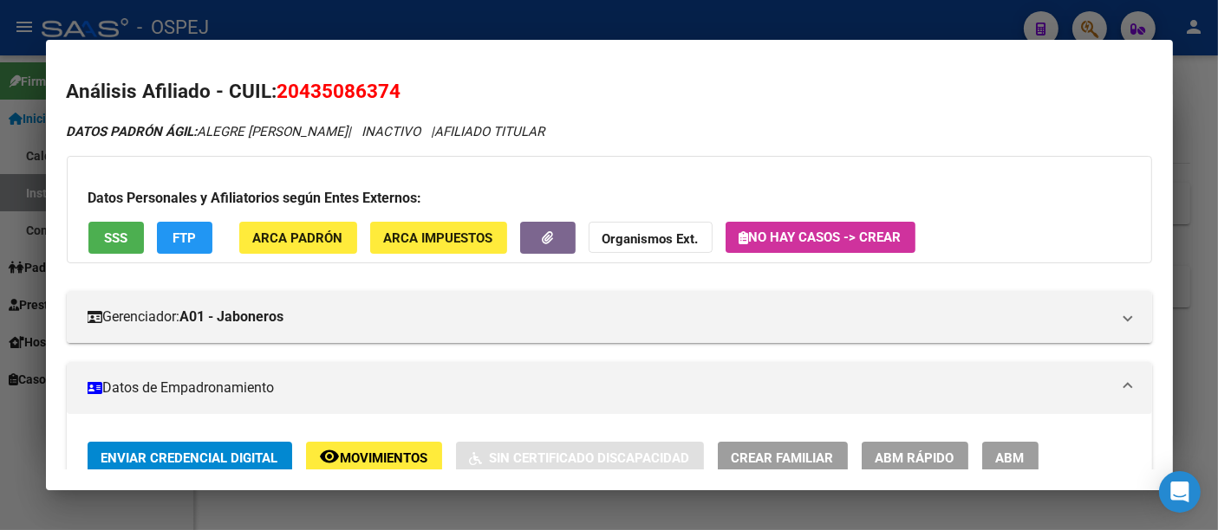
click at [803, 237] on span "No hay casos -> Crear" at bounding box center [820, 238] width 162 height 16
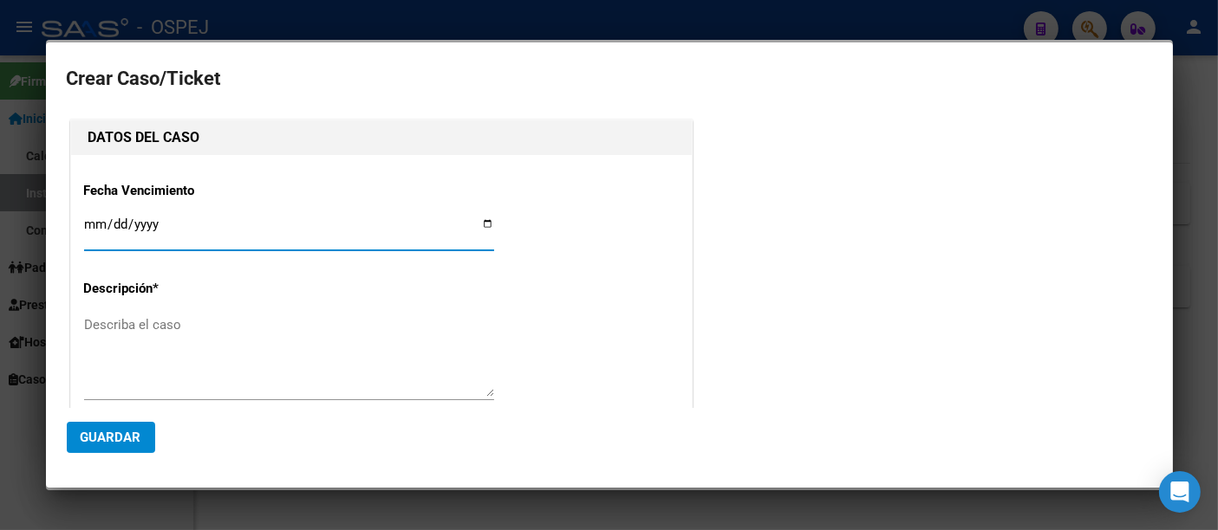
type input "ALEGRE [PERSON_NAME]"
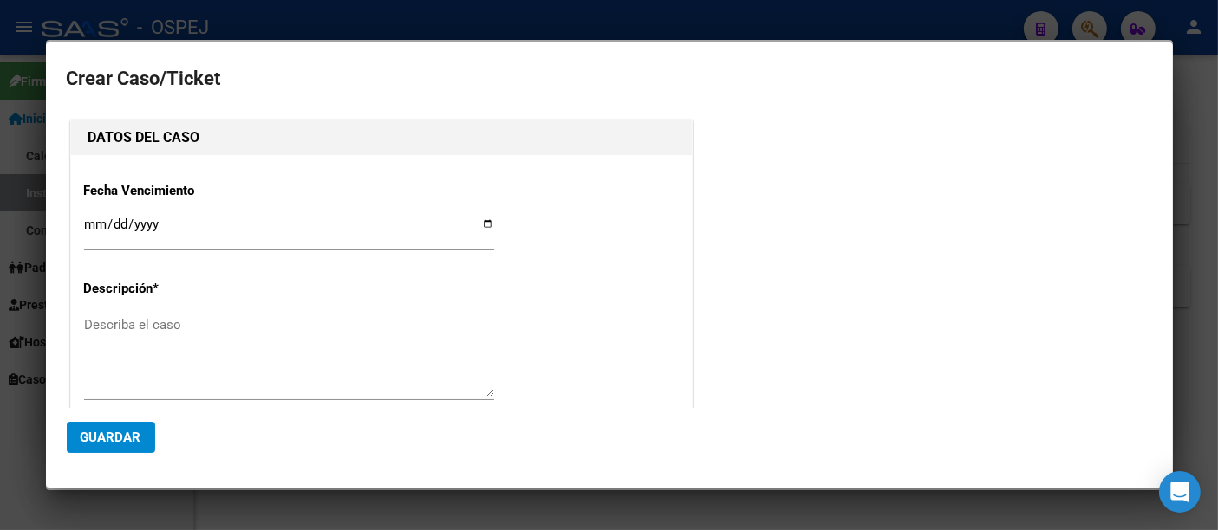
click at [504, 28] on div at bounding box center [609, 265] width 1218 height 530
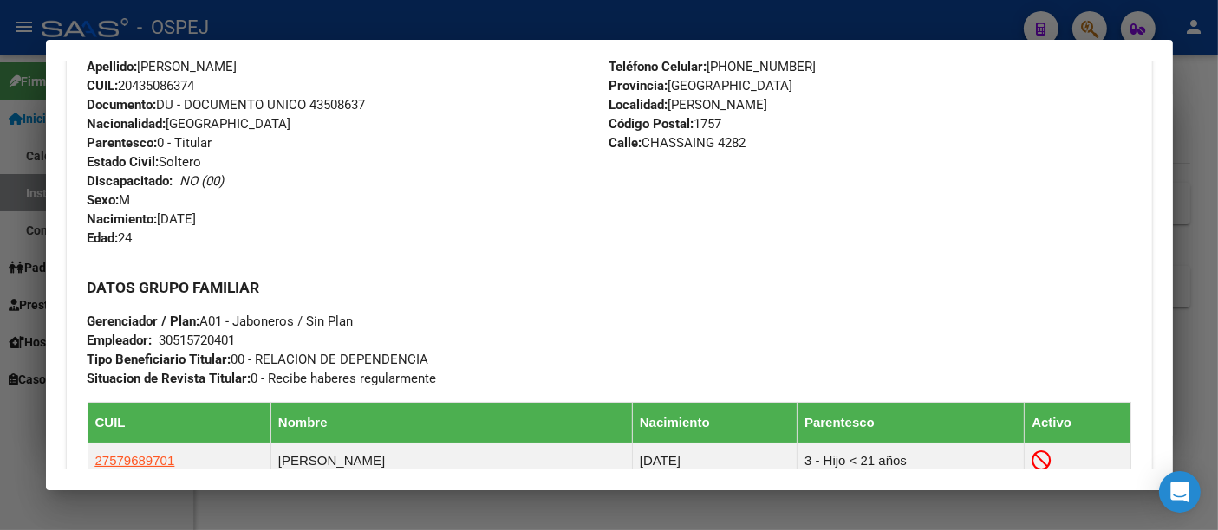
scroll to position [867, 0]
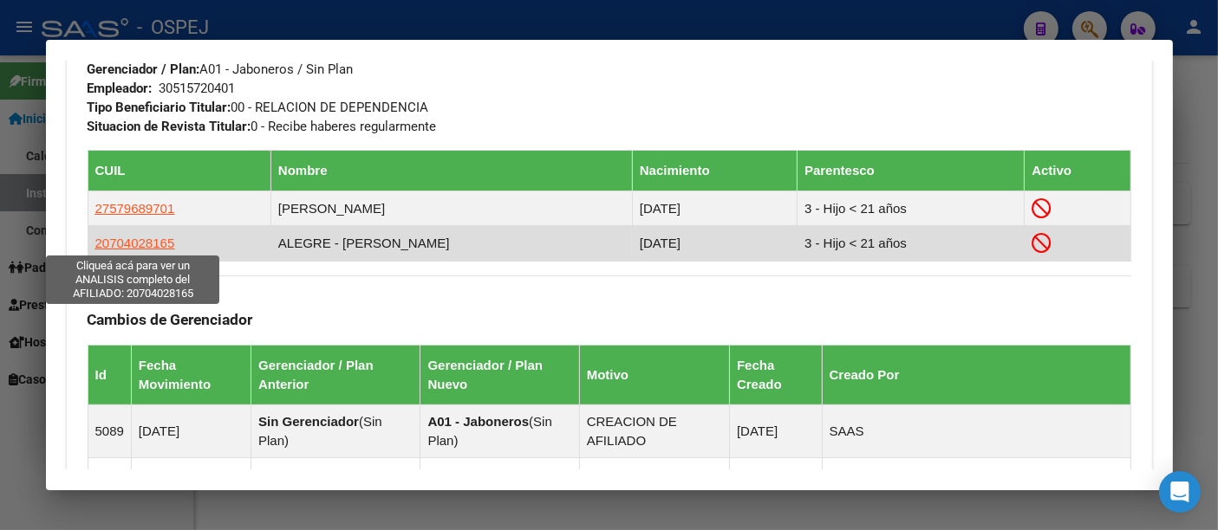
click at [158, 237] on span "20704028165" at bounding box center [135, 243] width 80 height 15
type textarea "20704028165"
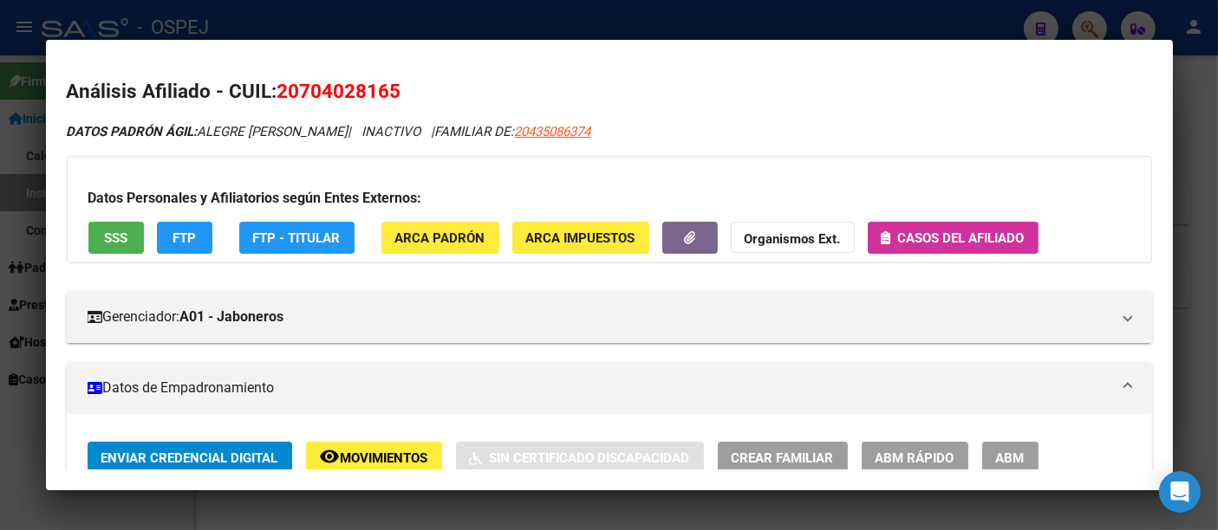
click at [933, 241] on span "Casos del afiliado" at bounding box center [961, 239] width 127 height 16
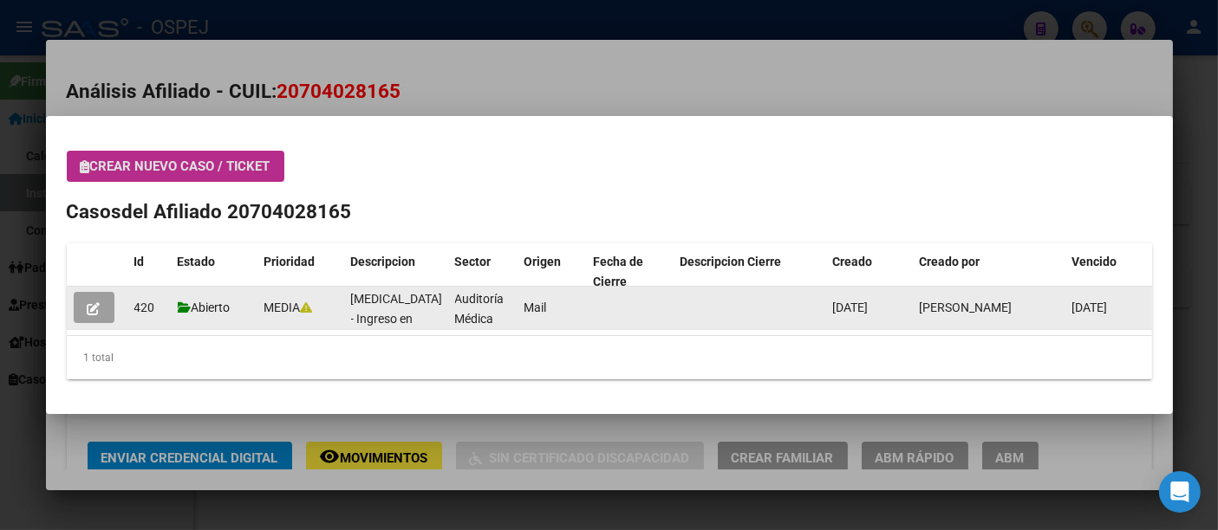
click at [88, 303] on icon "button" at bounding box center [94, 308] width 13 height 13
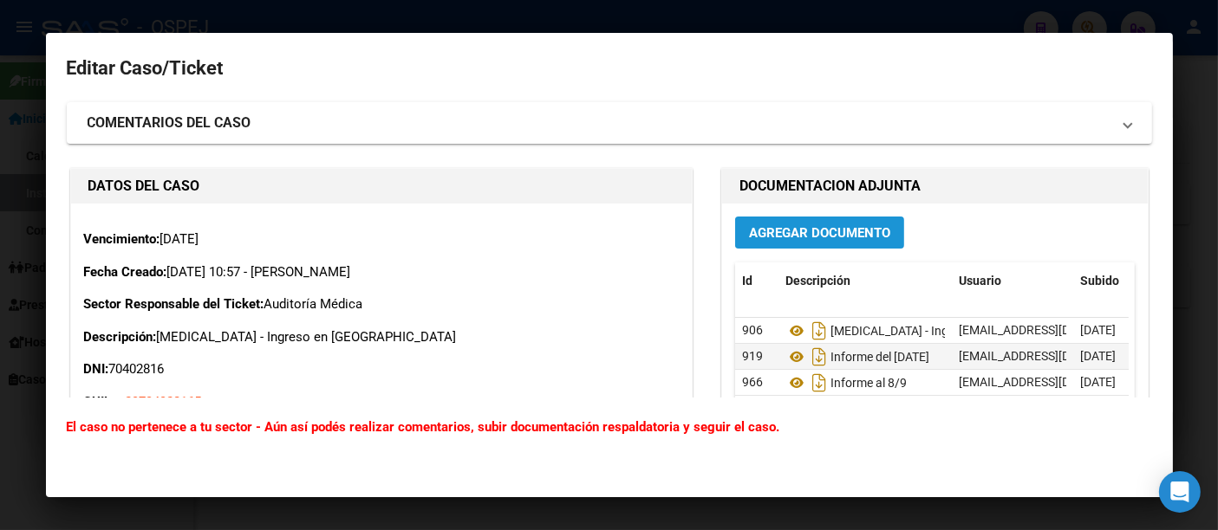
click at [822, 230] on span "Agregar Documento" at bounding box center [819, 233] width 141 height 16
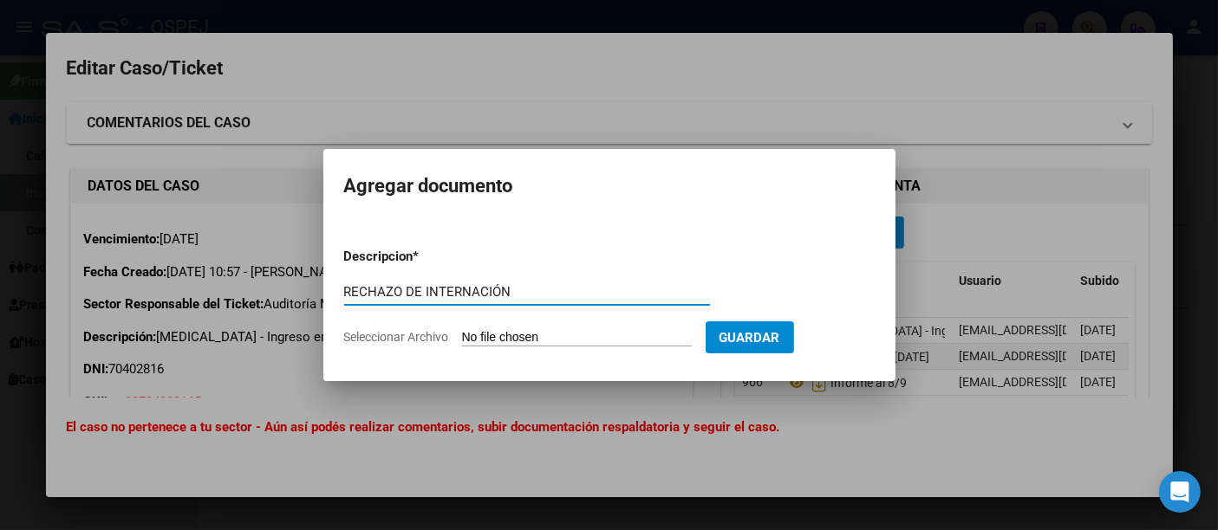
type input "RECHAZO DE INTERNACIÓN"
click at [578, 338] on input "Seleccionar Archivo" at bounding box center [577, 338] width 230 height 16
type input "C:\fakepath\Certificación Negativa - [PERSON_NAME].pdf"
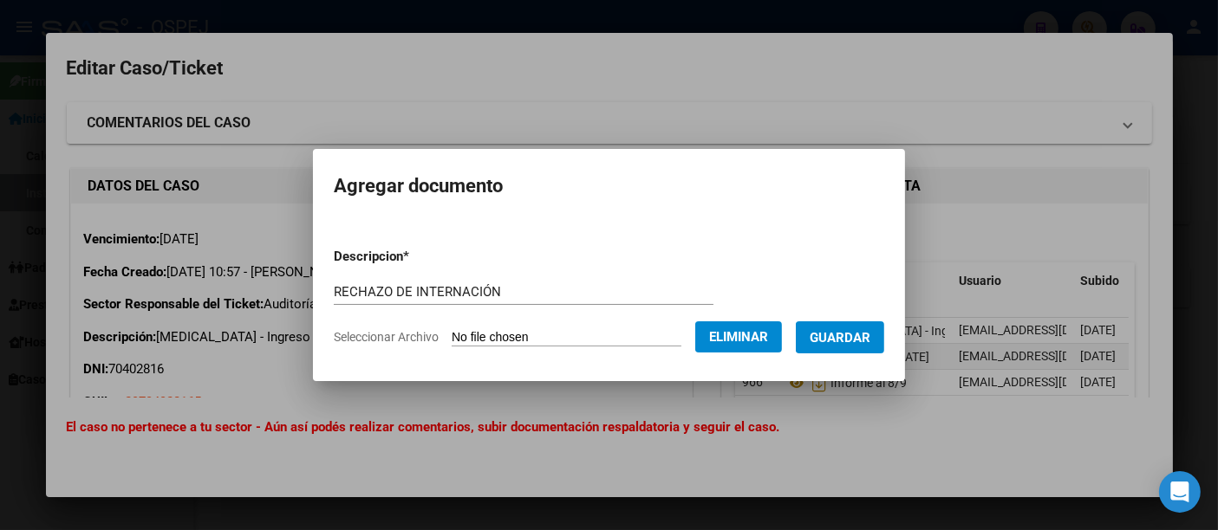
click at [600, 286] on input "RECHAZO DE INTERNACIÓN" at bounding box center [524, 292] width 380 height 16
type input "RECHAZO DE INTERNACIÓN - Cert. Negativa"
click at [852, 330] on span "Guardar" at bounding box center [840, 338] width 61 height 16
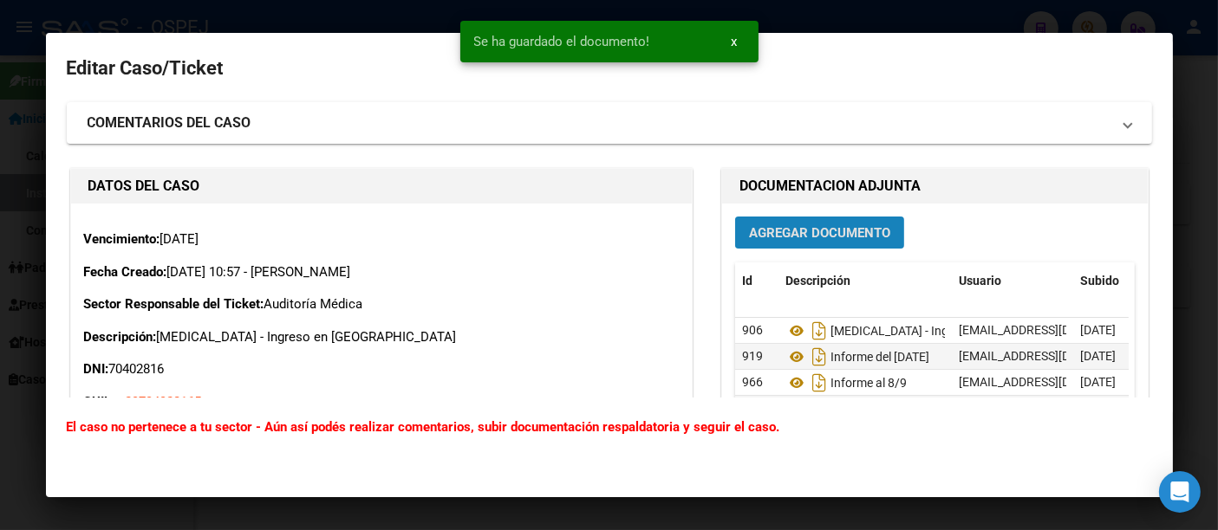
click at [810, 227] on span "Agregar Documento" at bounding box center [819, 233] width 141 height 16
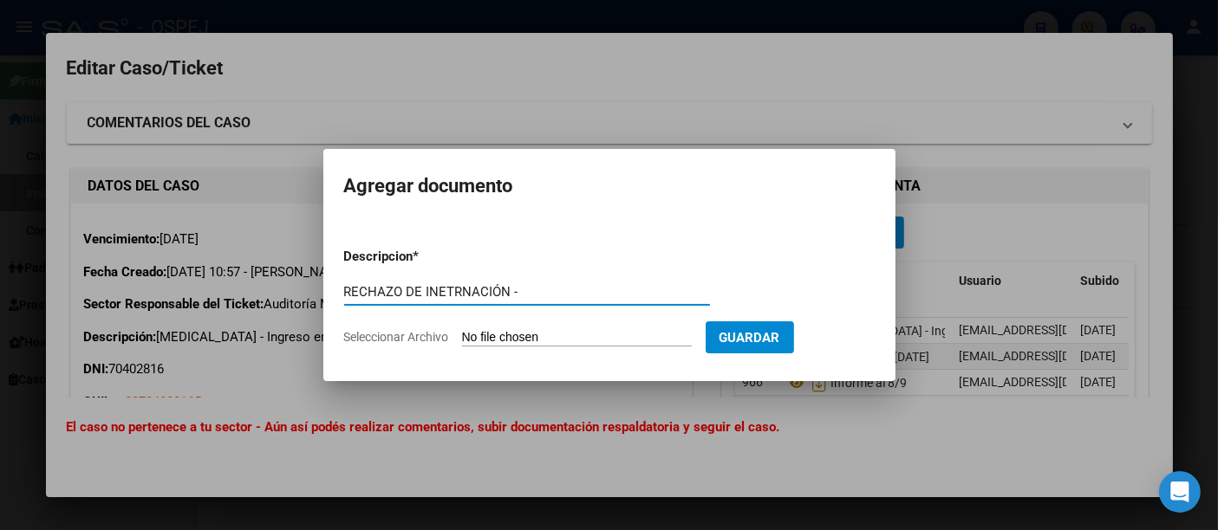
type input "RECHAZO DE INETRNACIÓN -"
click at [528, 337] on input "Seleccionar Archivo" at bounding box center [577, 338] width 230 height 16
type input "C:\fakepath\[PERSON_NAME] - Aportes en Línea.pdf"
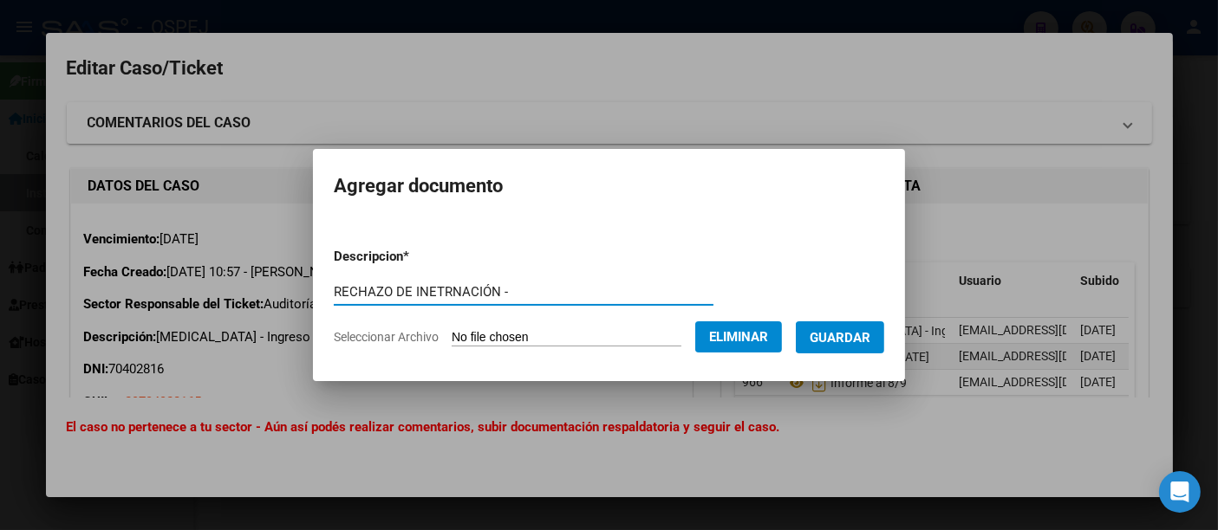
click at [618, 293] on input "RECHAZO DE INETRNACIÓN -" at bounding box center [524, 292] width 380 height 16
click at [511, 298] on input "RECHAZO DE INETRNACIÓN - A pen Línea" at bounding box center [524, 292] width 380 height 16
type input "RECHAZO DE INETRNACIÓN - Ap. en Línea"
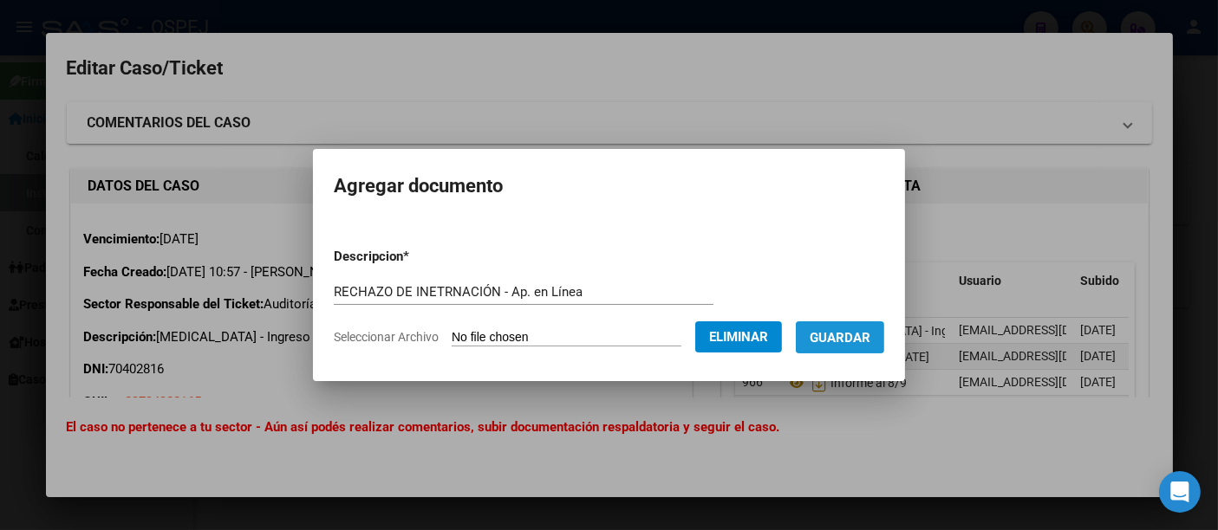
click at [834, 331] on span "Guardar" at bounding box center [840, 338] width 61 height 16
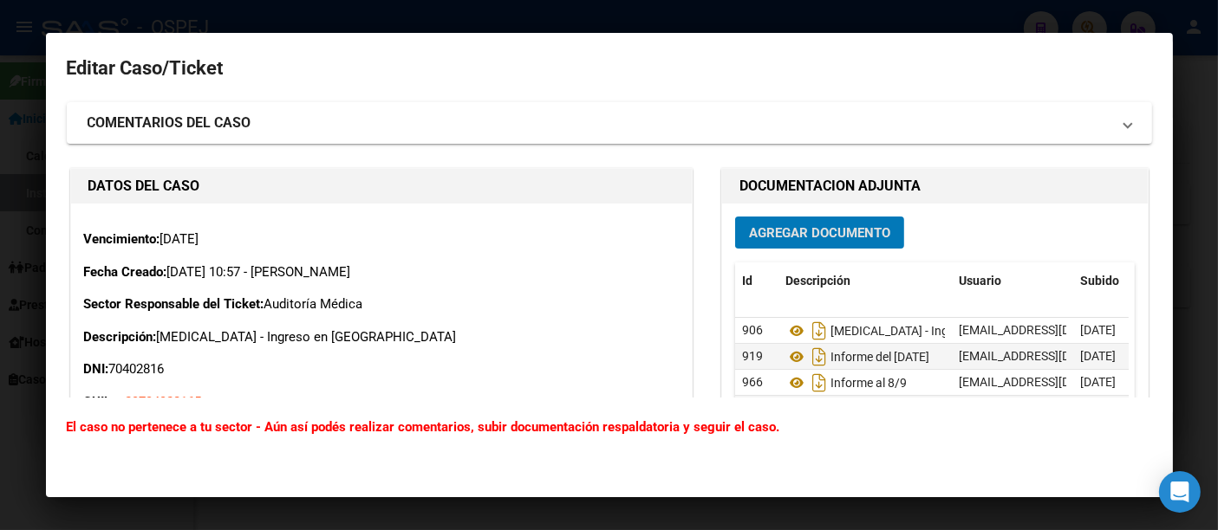
click at [298, 17] on div at bounding box center [609, 265] width 1218 height 530
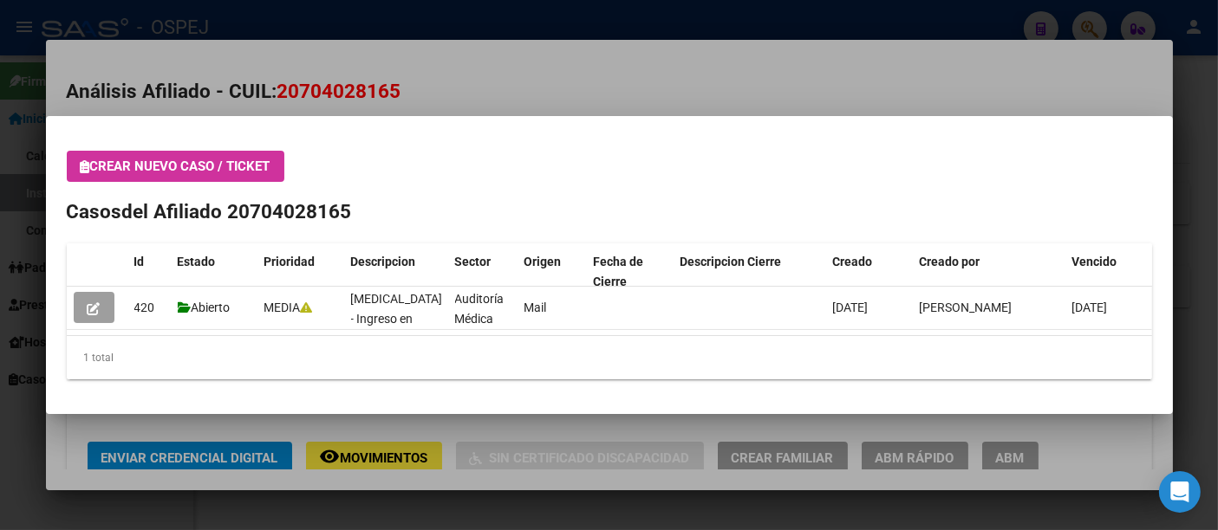
click at [403, 15] on div at bounding box center [609, 265] width 1218 height 530
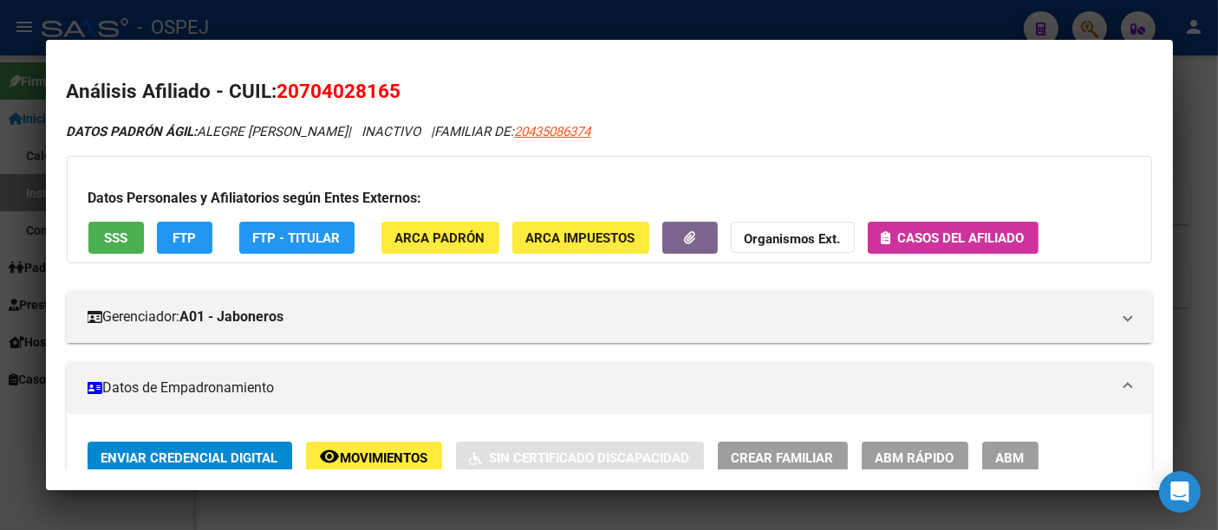
click at [408, 17] on div at bounding box center [609, 265] width 1218 height 530
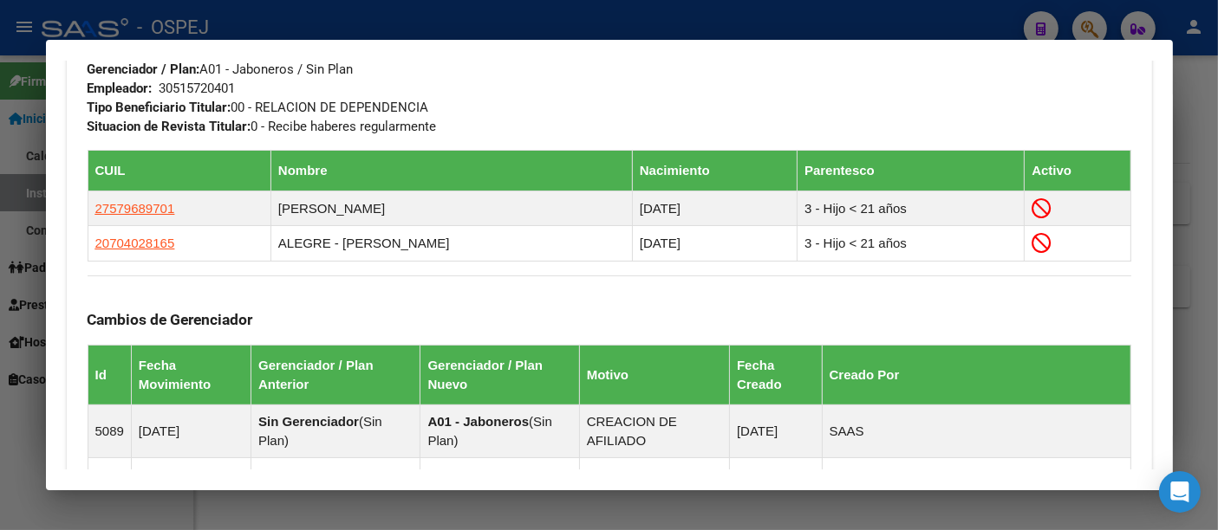
click at [401, 17] on div at bounding box center [609, 265] width 1218 height 530
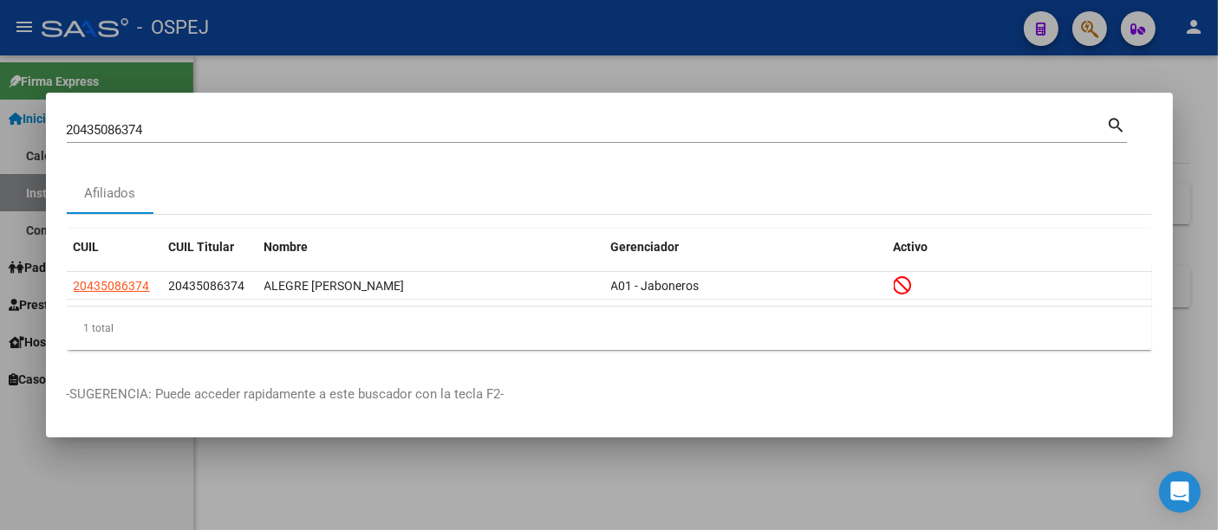
click at [283, 129] on input "20435086374" at bounding box center [587, 130] width 1040 height 16
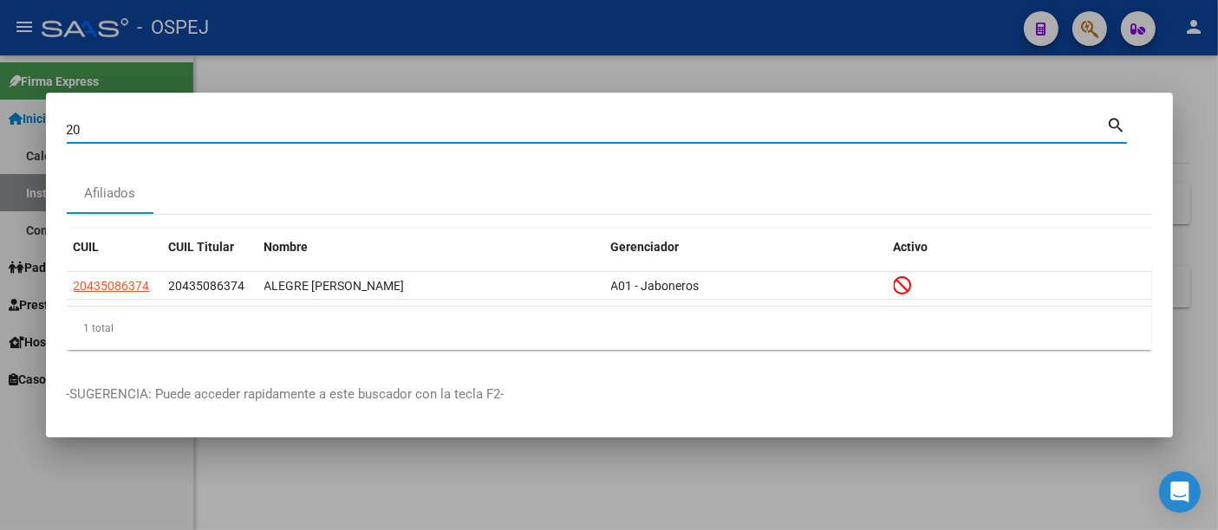
type input "2"
paste input "27-32385767-4"
type input "27323857674"
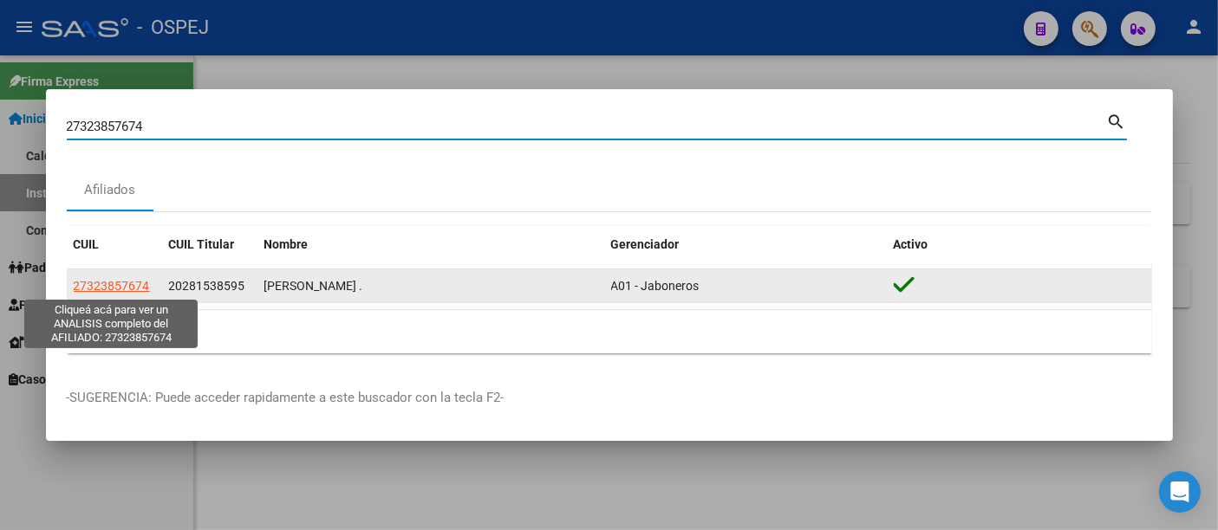
click at [127, 284] on span "27323857674" at bounding box center [112, 286] width 76 height 14
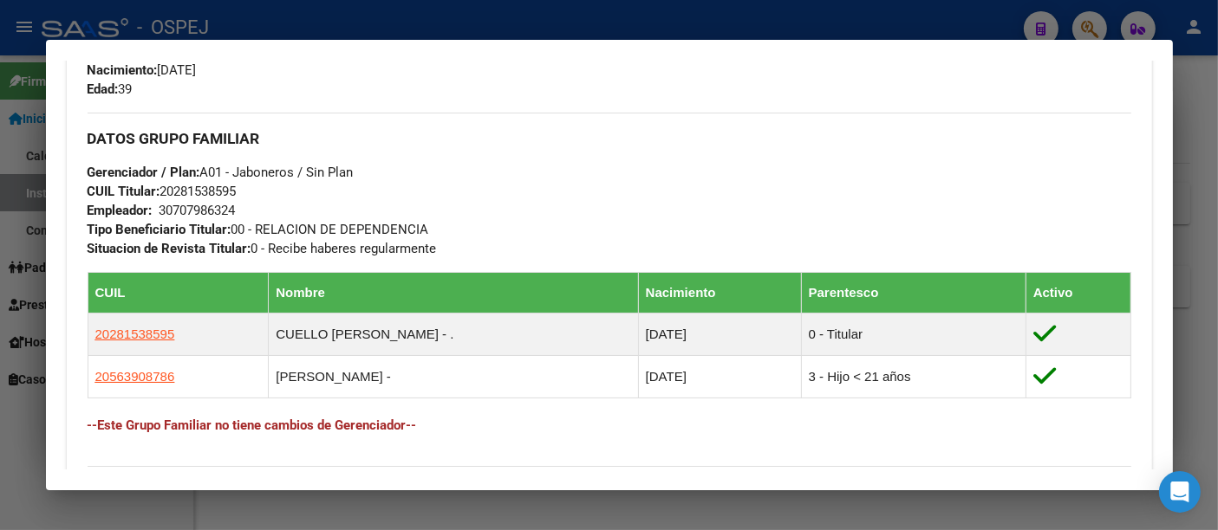
scroll to position [770, 0]
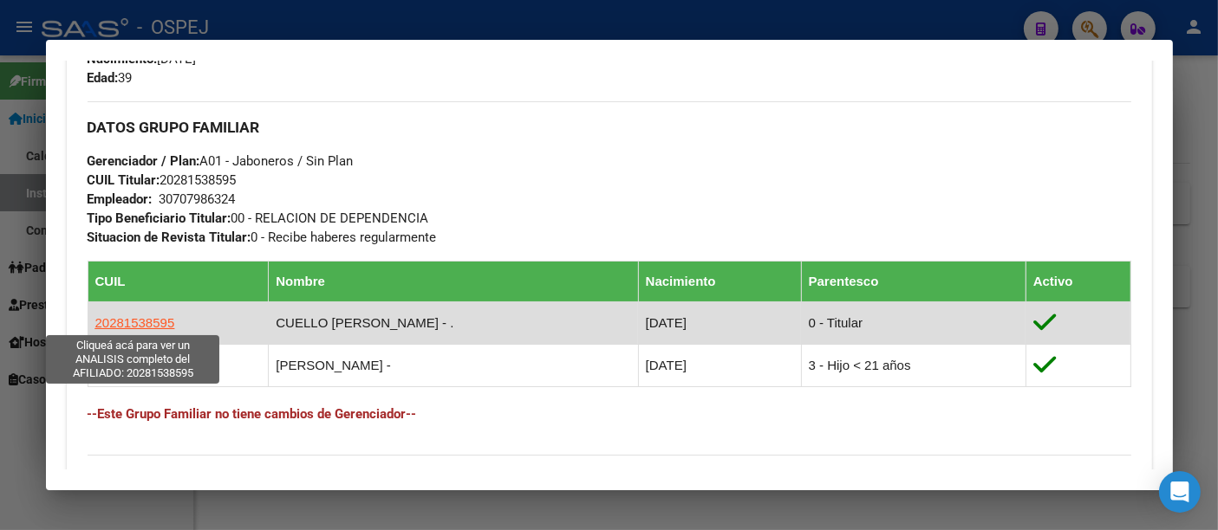
click at [150, 322] on span "20281538595" at bounding box center [135, 322] width 80 height 15
type textarea "20281538595"
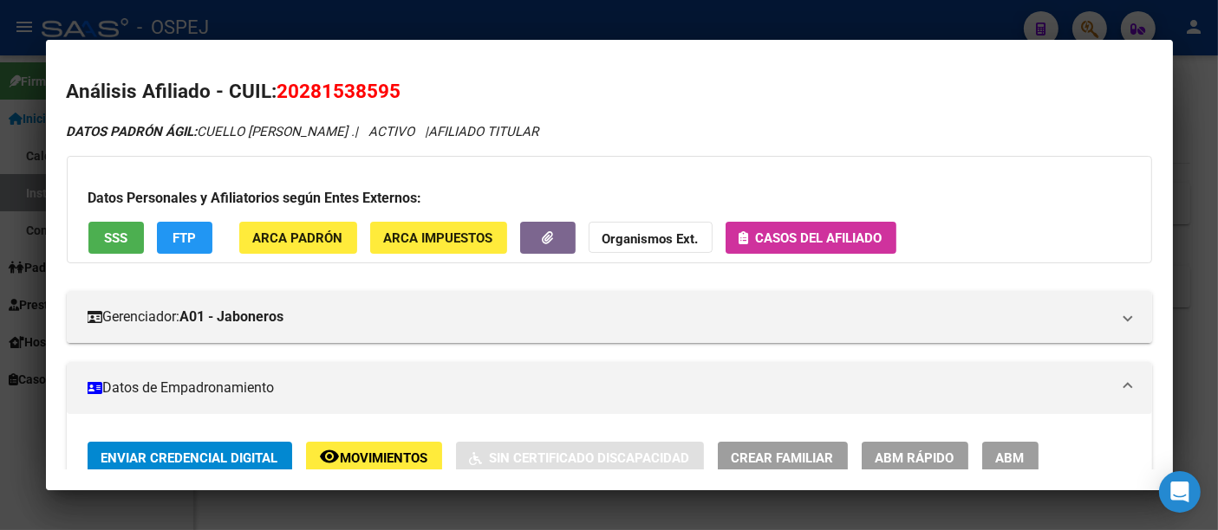
click at [836, 231] on span "Casos del afiliado" at bounding box center [819, 239] width 127 height 16
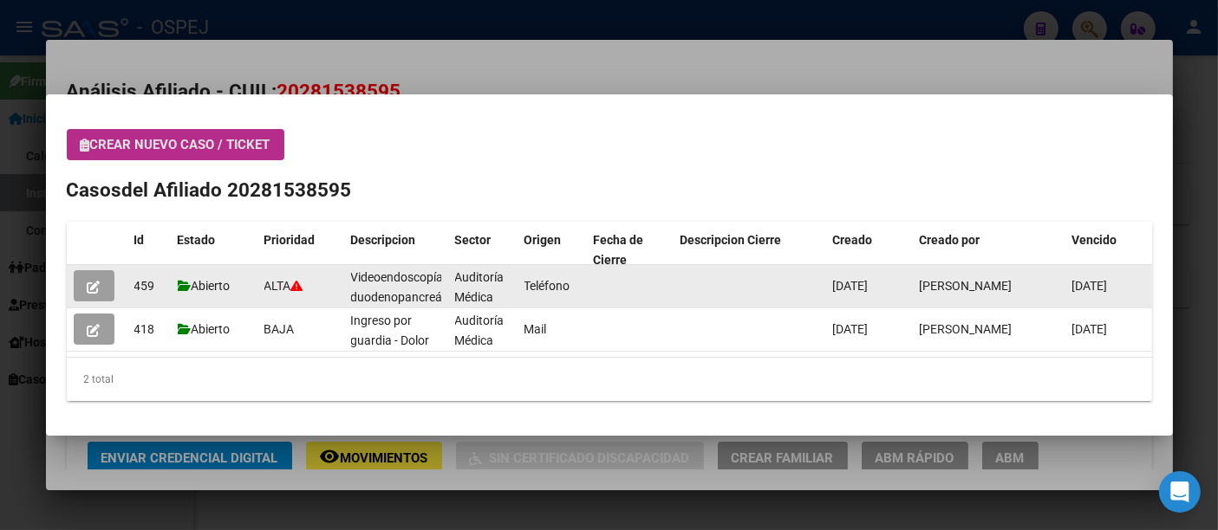
click at [94, 281] on icon "button" at bounding box center [94, 287] width 13 height 13
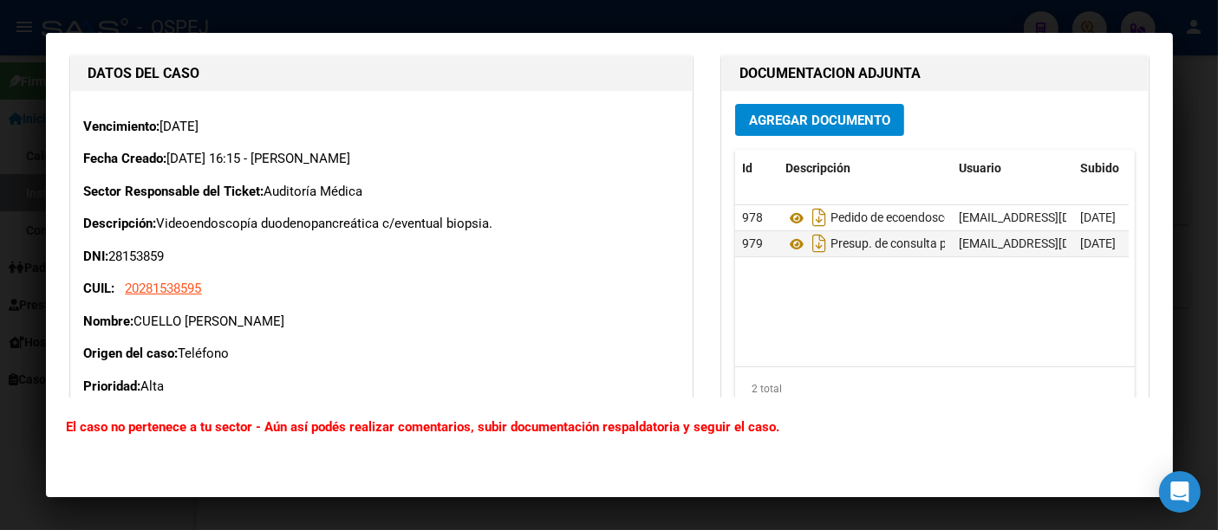
scroll to position [577, 0]
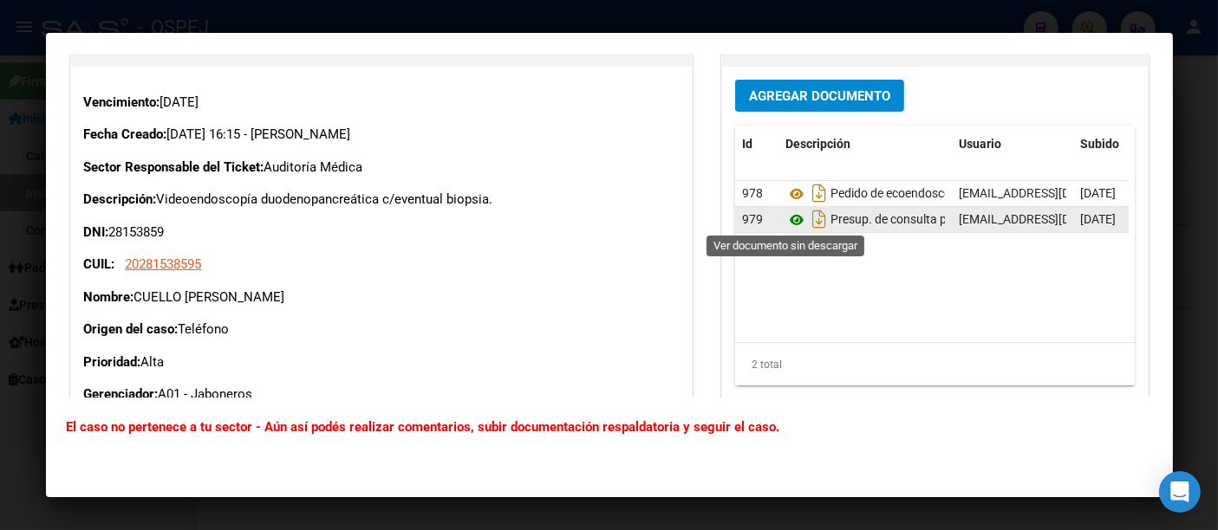
click at [788, 217] on icon at bounding box center [796, 220] width 23 height 21
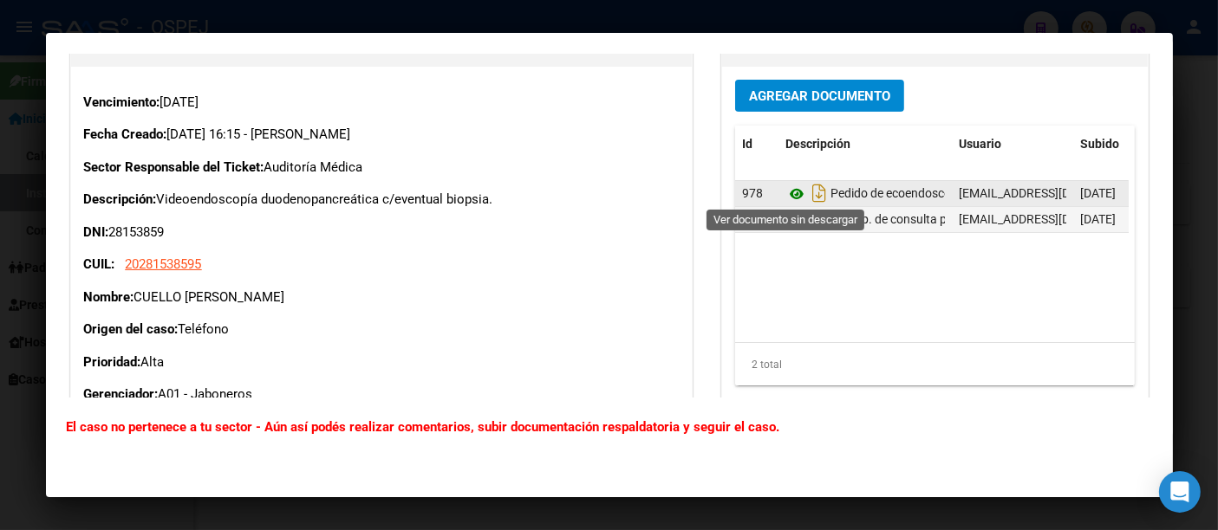
click at [785, 189] on icon at bounding box center [796, 194] width 23 height 21
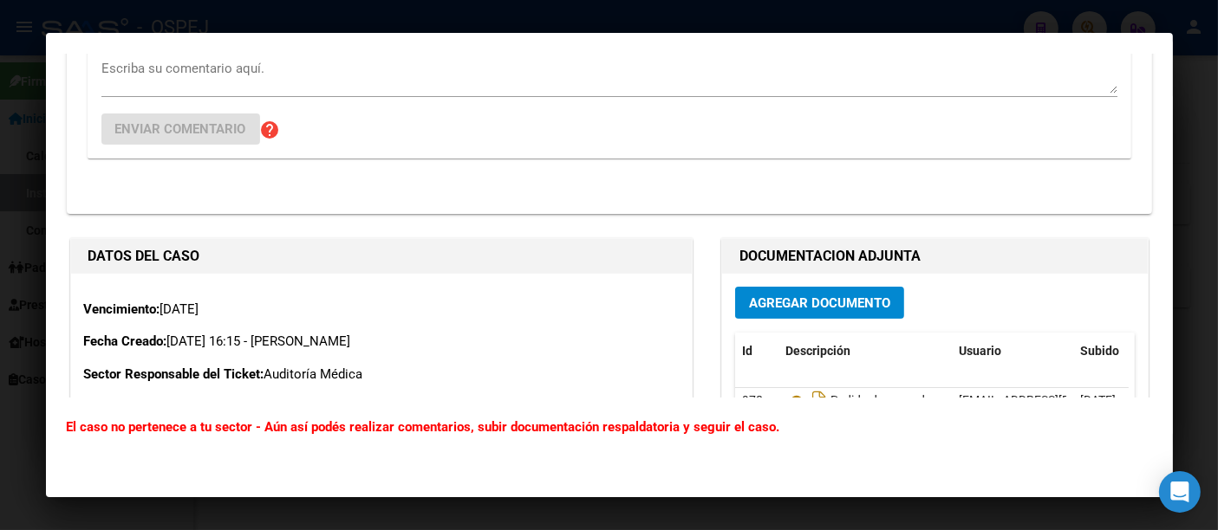
scroll to position [481, 0]
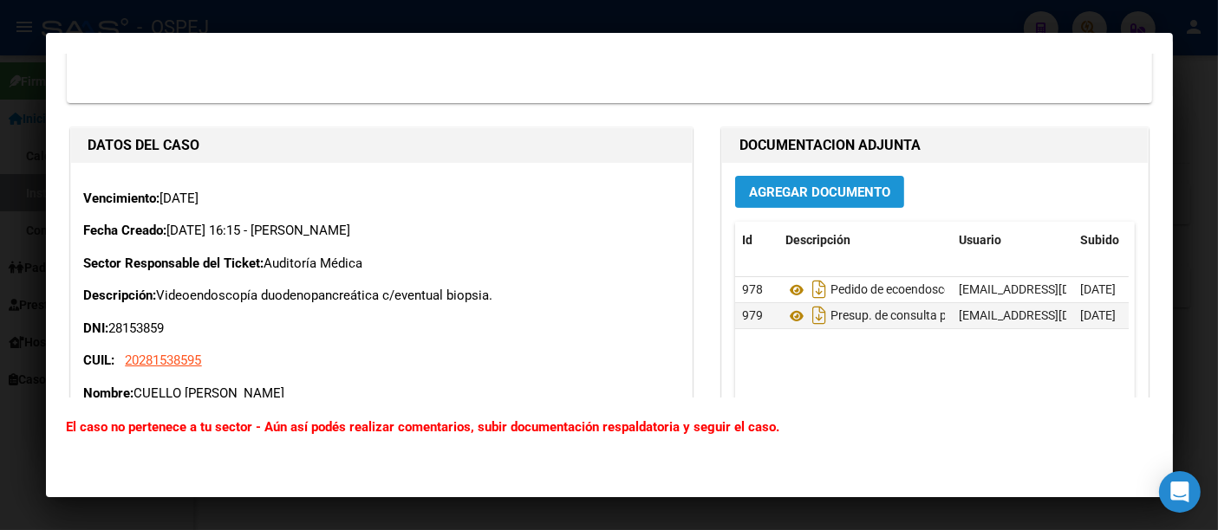
click at [816, 194] on span "Agregar Documento" at bounding box center [819, 193] width 141 height 16
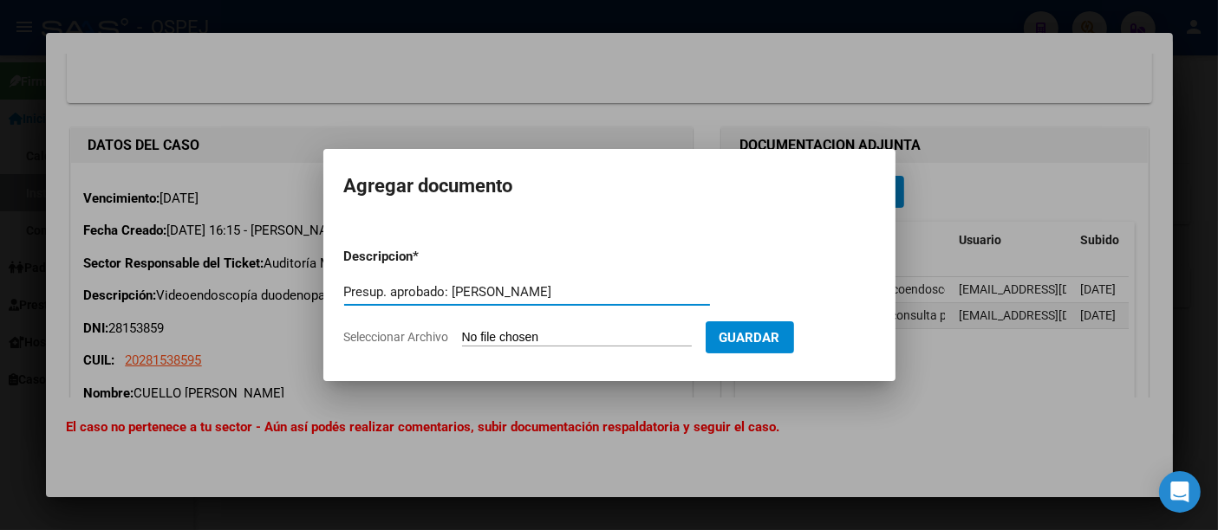
type input "Presup. aprobado: [PERSON_NAME]"
click at [524, 330] on input "Seleccionar Archivo" at bounding box center [577, 338] width 230 height 16
type input "C:\fakepath\Presup. [PERSON_NAME].pdf"
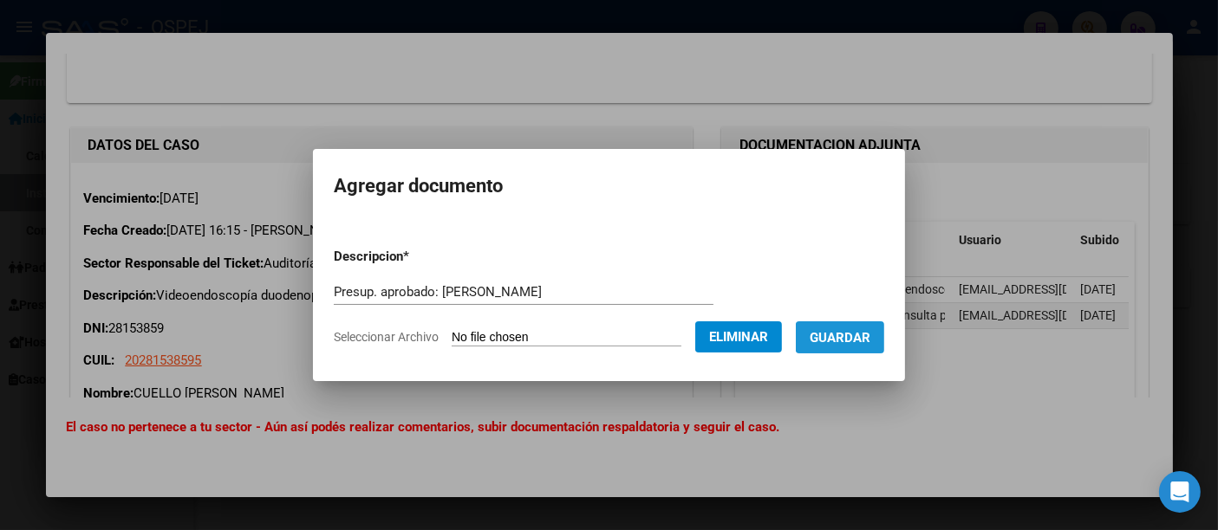
click at [864, 341] on span "Guardar" at bounding box center [840, 338] width 61 height 16
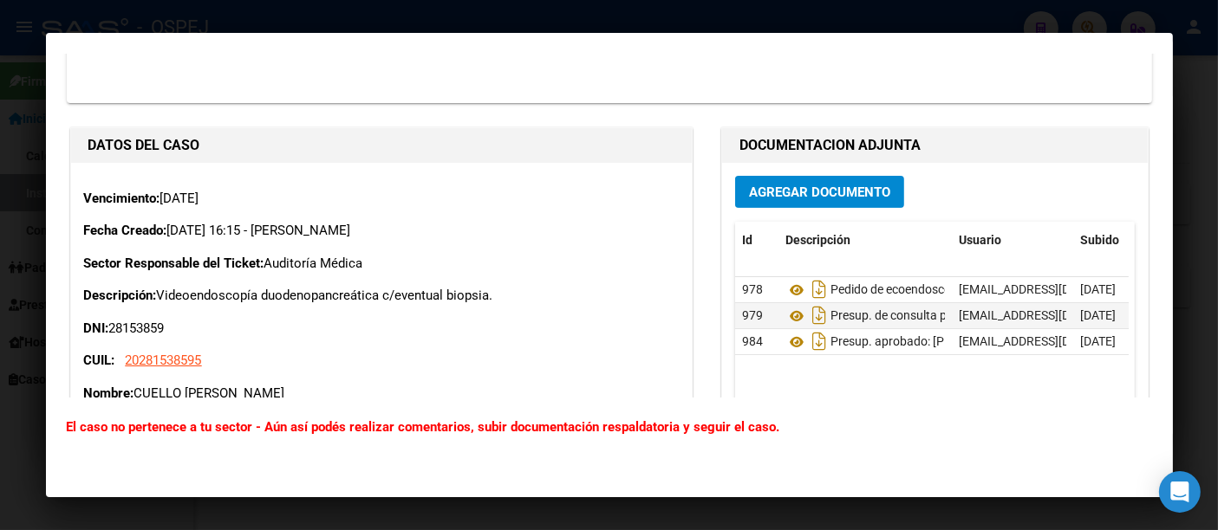
click at [491, 26] on div at bounding box center [609, 265] width 1218 height 530
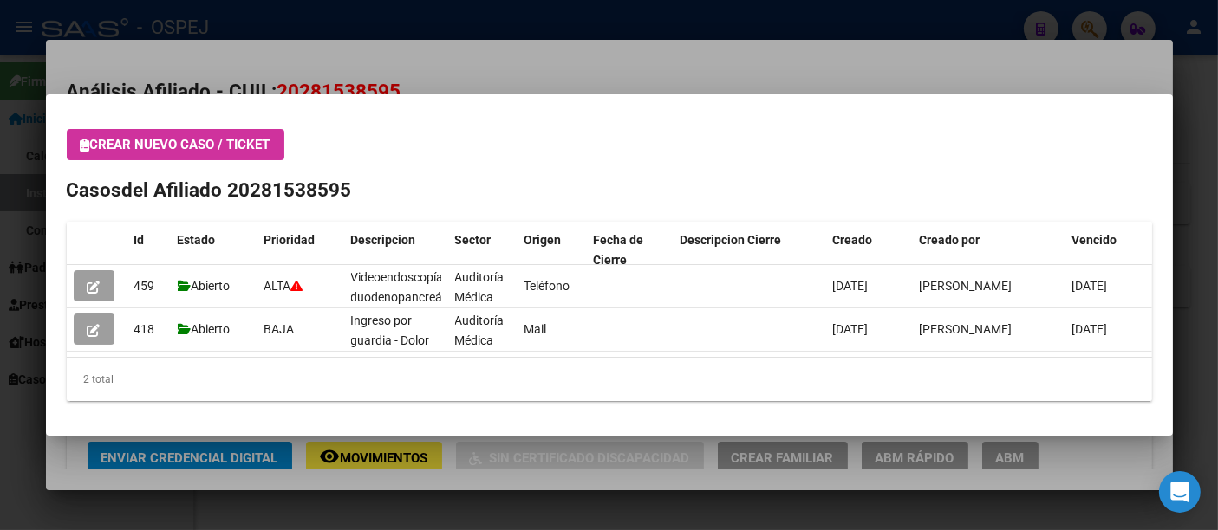
click at [438, 33] on div at bounding box center [609, 265] width 1218 height 530
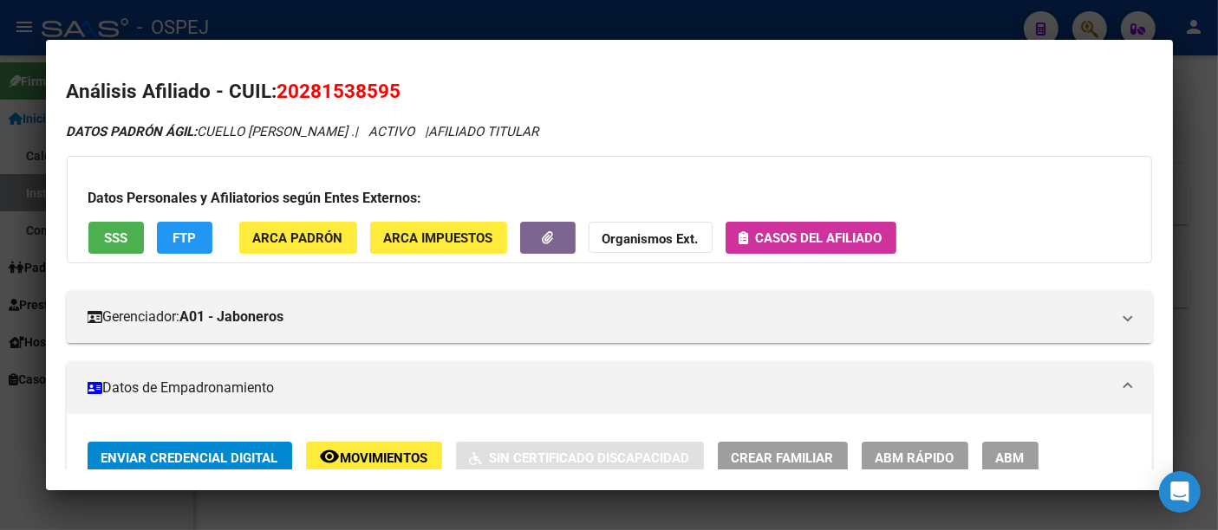
click at [446, 22] on div at bounding box center [609, 265] width 1218 height 530
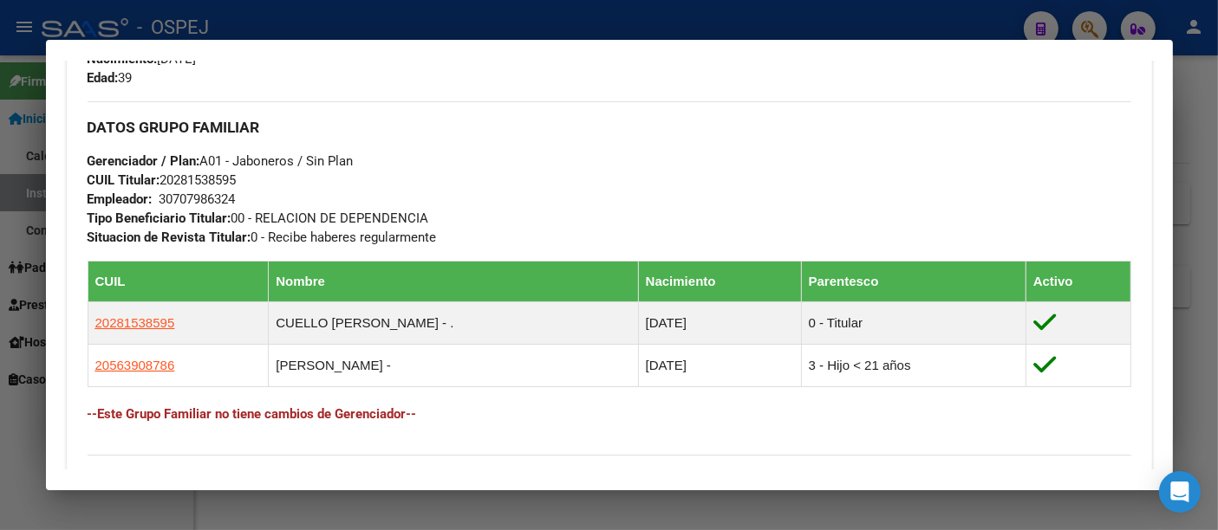
click at [398, 21] on div at bounding box center [609, 265] width 1218 height 530
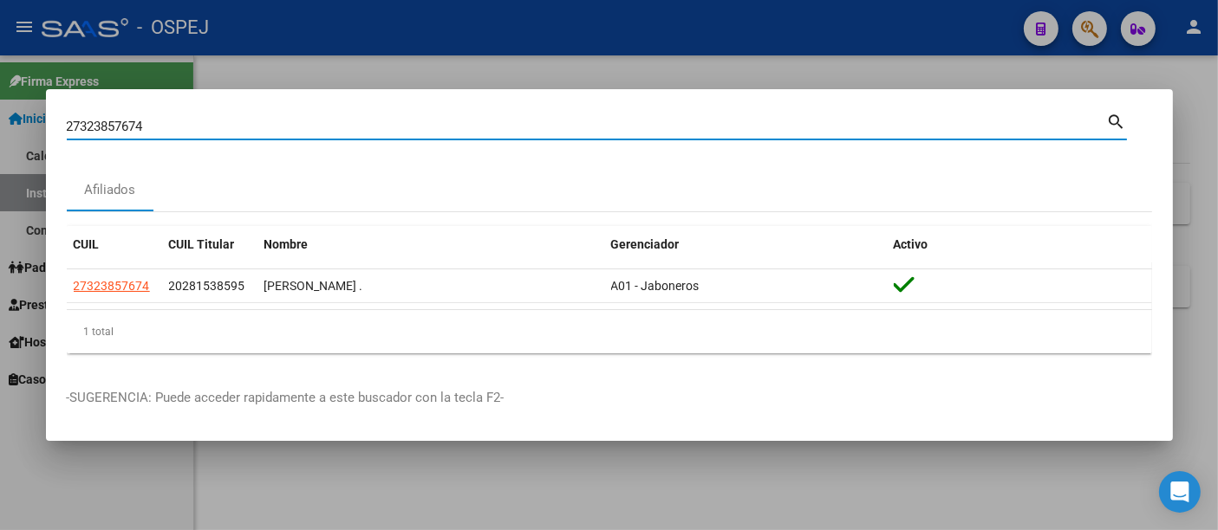
click at [315, 120] on input "27323857674" at bounding box center [587, 127] width 1040 height 16
type input "2"
type input "46334877"
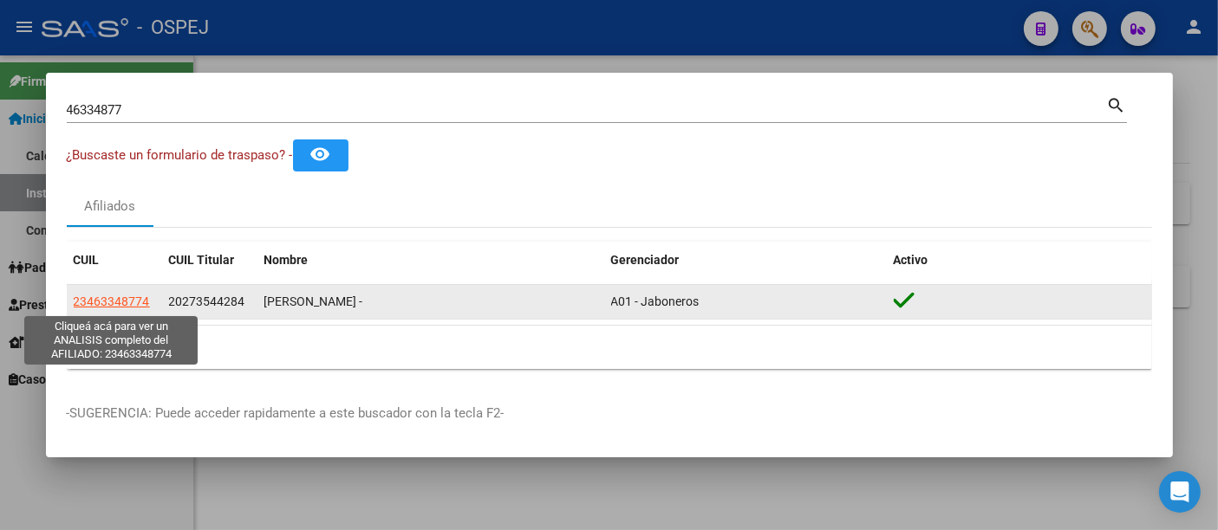
click at [88, 296] on span "23463348774" at bounding box center [112, 302] width 76 height 14
type textarea "23463348774"
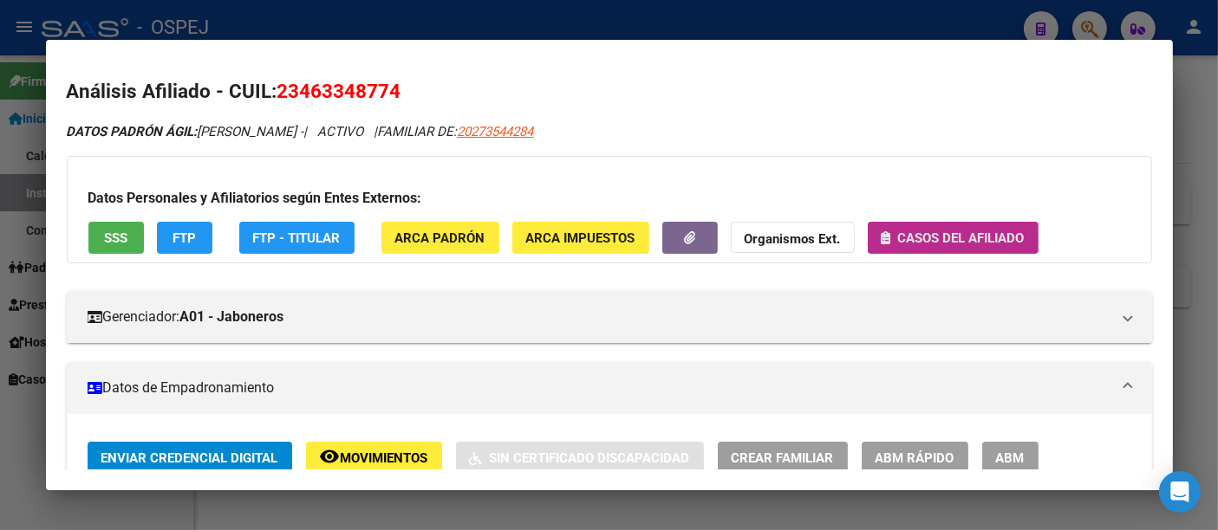
click at [951, 237] on span "Casos del afiliado" at bounding box center [961, 239] width 127 height 16
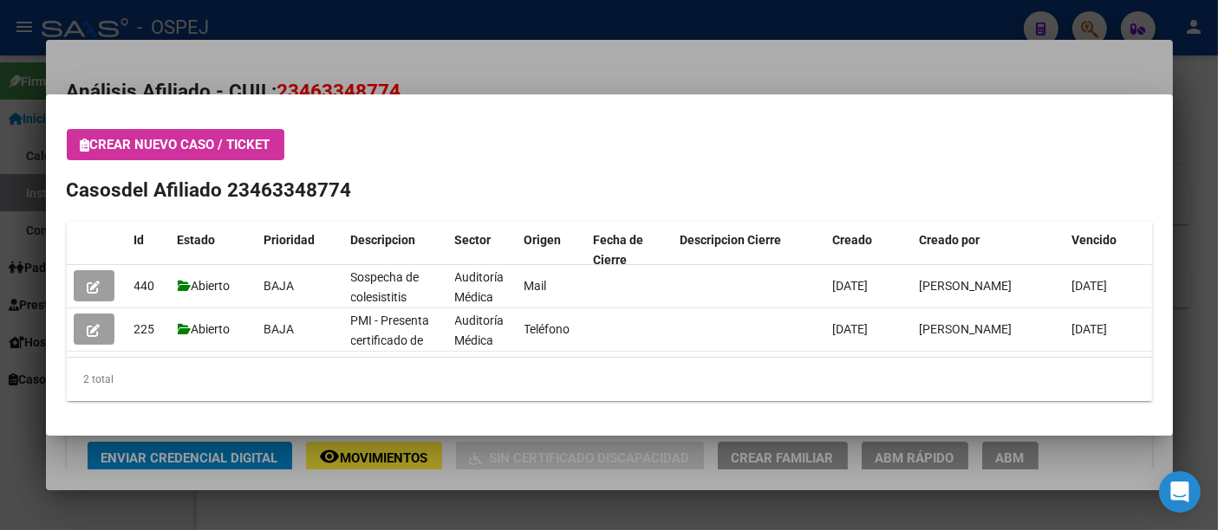
click at [651, 31] on div at bounding box center [609, 265] width 1218 height 530
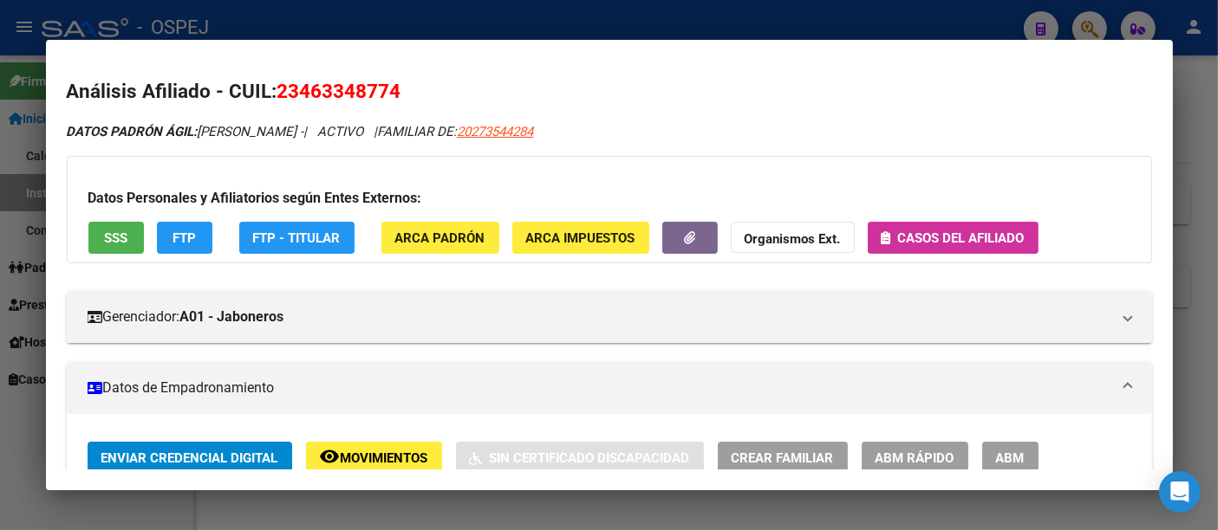
click at [413, 20] on div at bounding box center [609, 265] width 1218 height 530
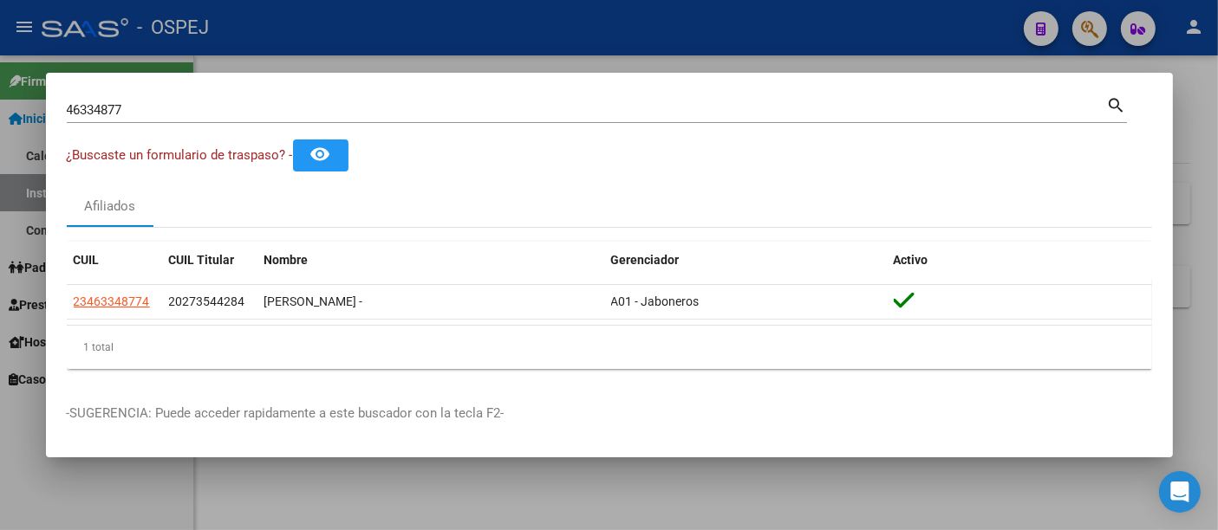
click at [357, 102] on div "46334877 Buscar (apellido, dni, [PERSON_NAME], [PERSON_NAME], cuit, obra social)" at bounding box center [587, 110] width 1040 height 26
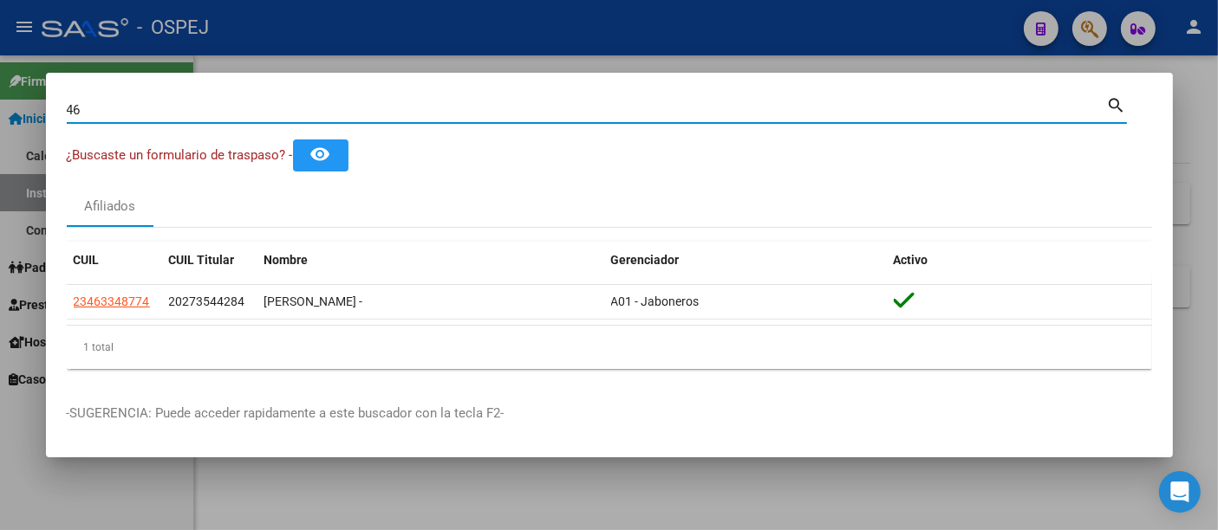
type input "4"
type input "55879075"
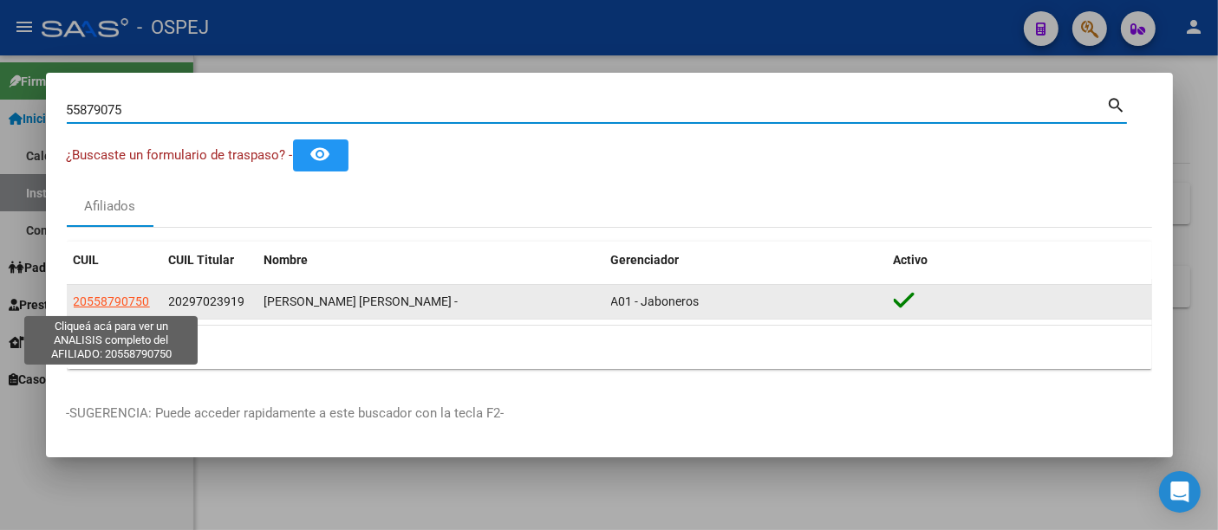
click at [127, 299] on span "20558790750" at bounding box center [112, 302] width 76 height 14
type textarea "20558790750"
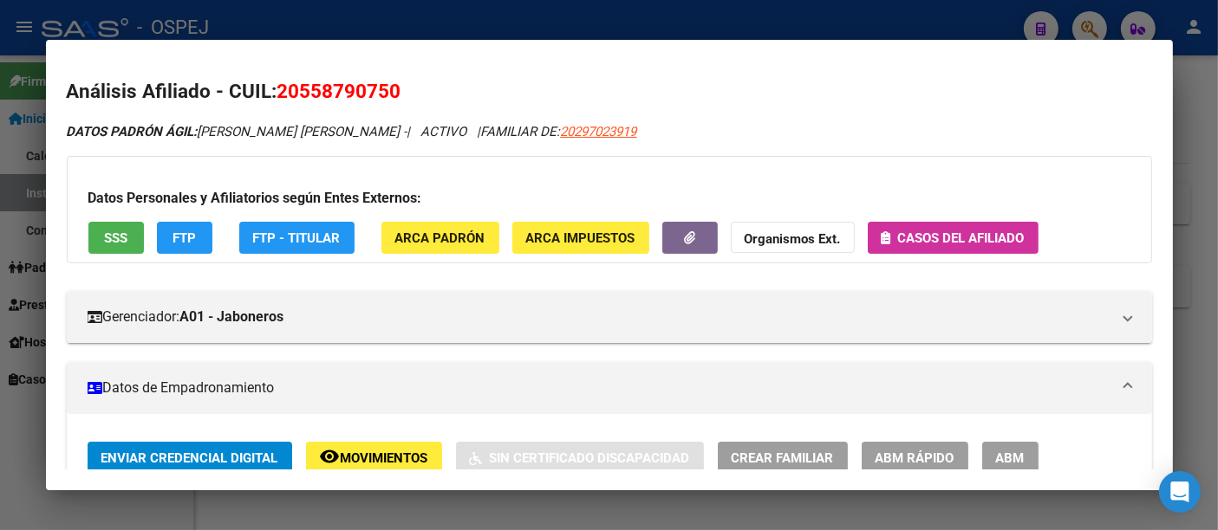
click at [942, 224] on button "Casos del afiliado" at bounding box center [953, 238] width 171 height 32
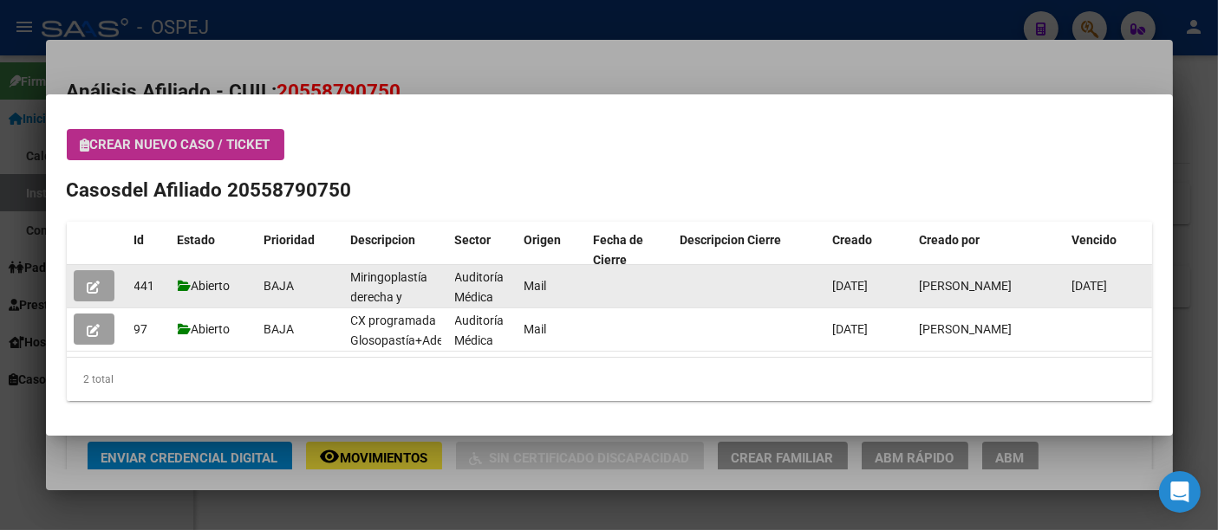
click at [89, 281] on icon "button" at bounding box center [94, 287] width 13 height 13
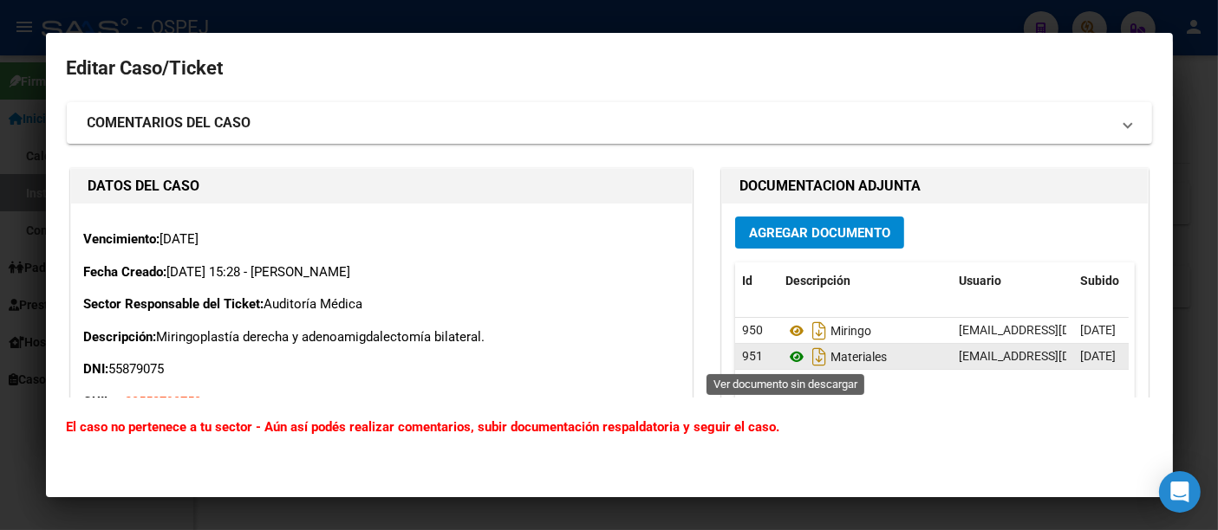
click at [787, 357] on icon at bounding box center [796, 357] width 23 height 21
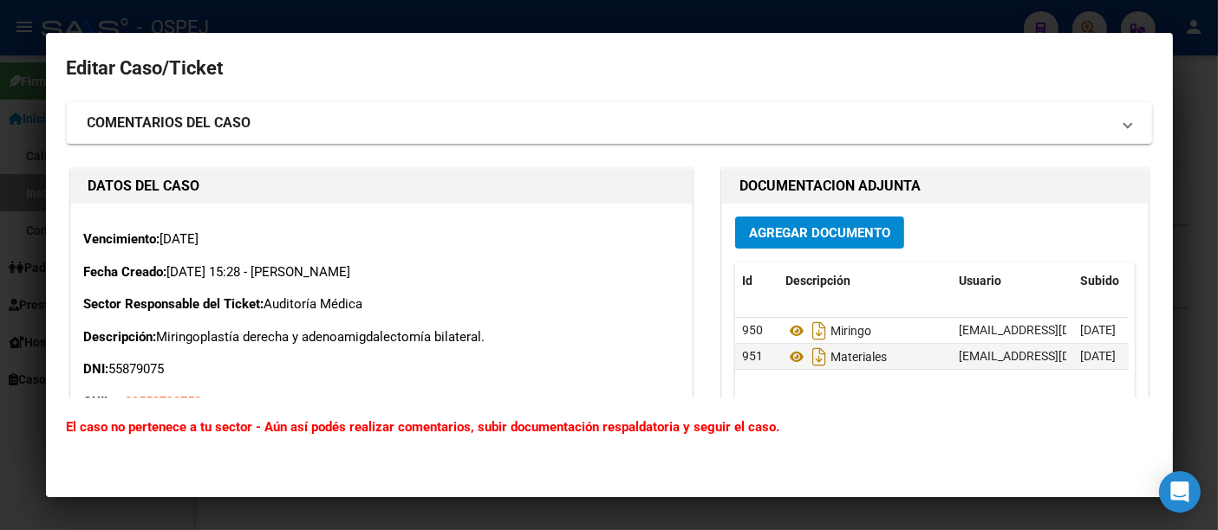
click at [492, 23] on div at bounding box center [609, 265] width 1218 height 530
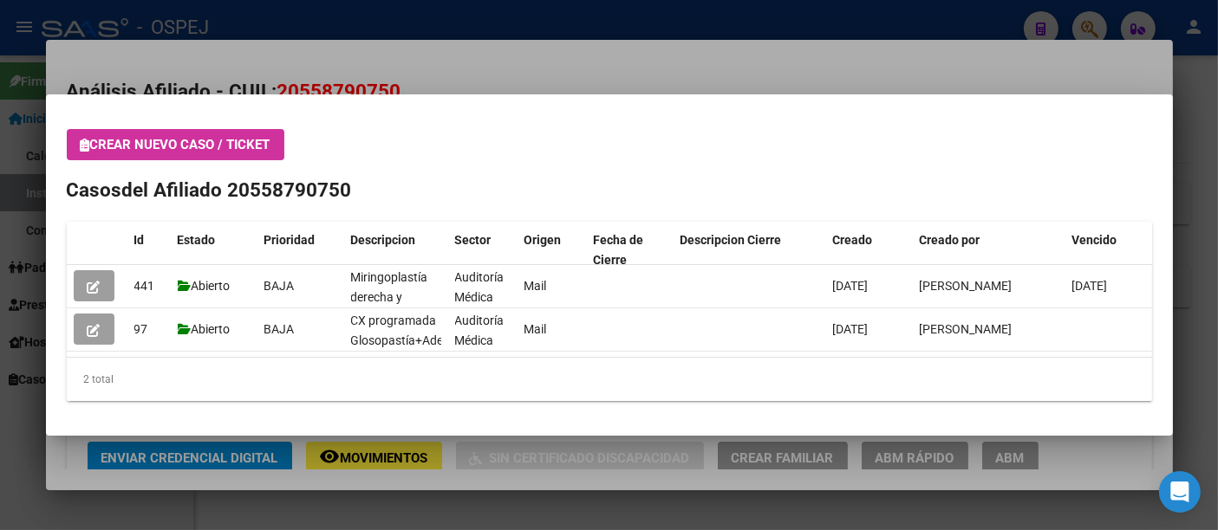
click at [431, 78] on div at bounding box center [609, 265] width 1218 height 530
